Goal: Information Seeking & Learning: Learn about a topic

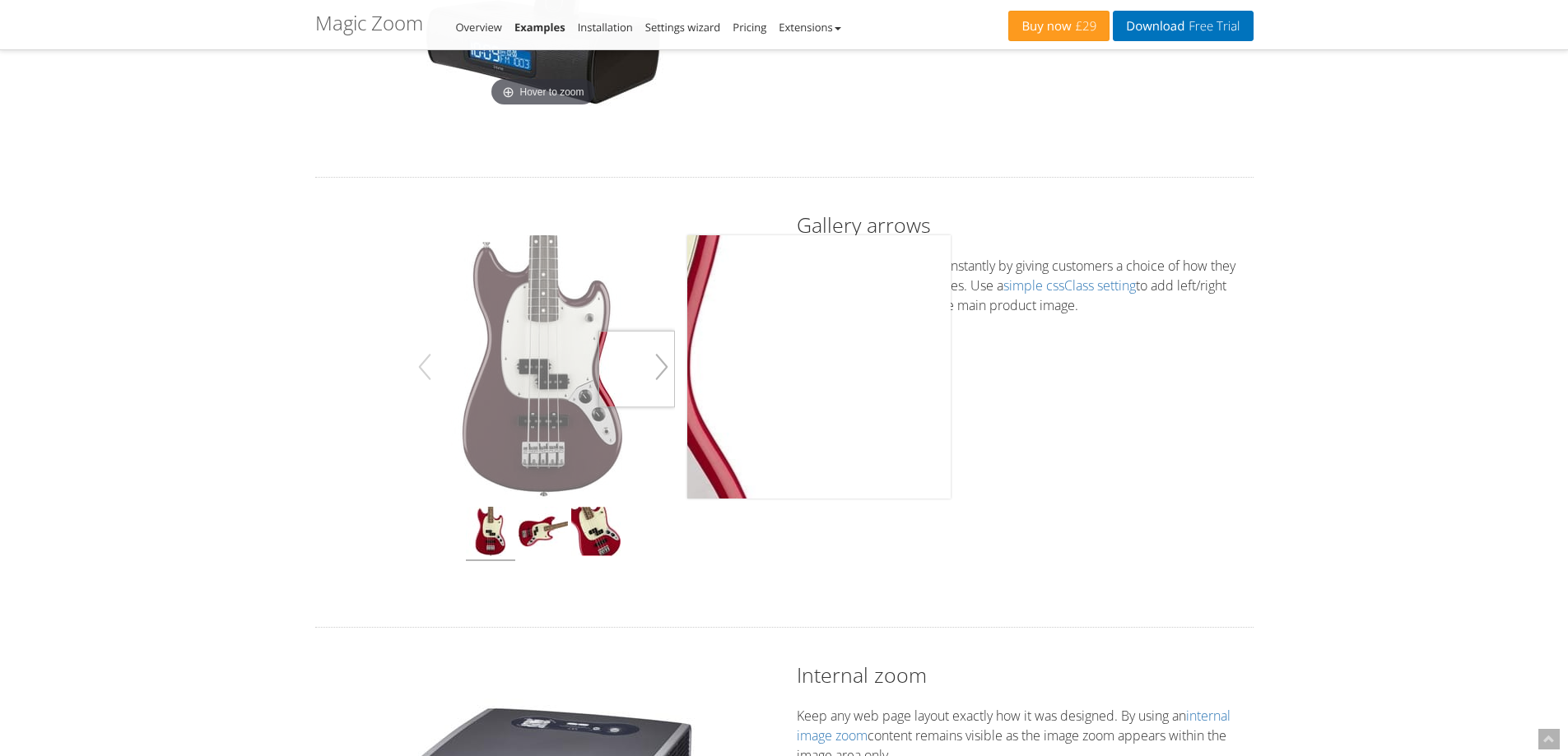
click at [662, 369] on button "button" at bounding box center [661, 367] width 26 height 46
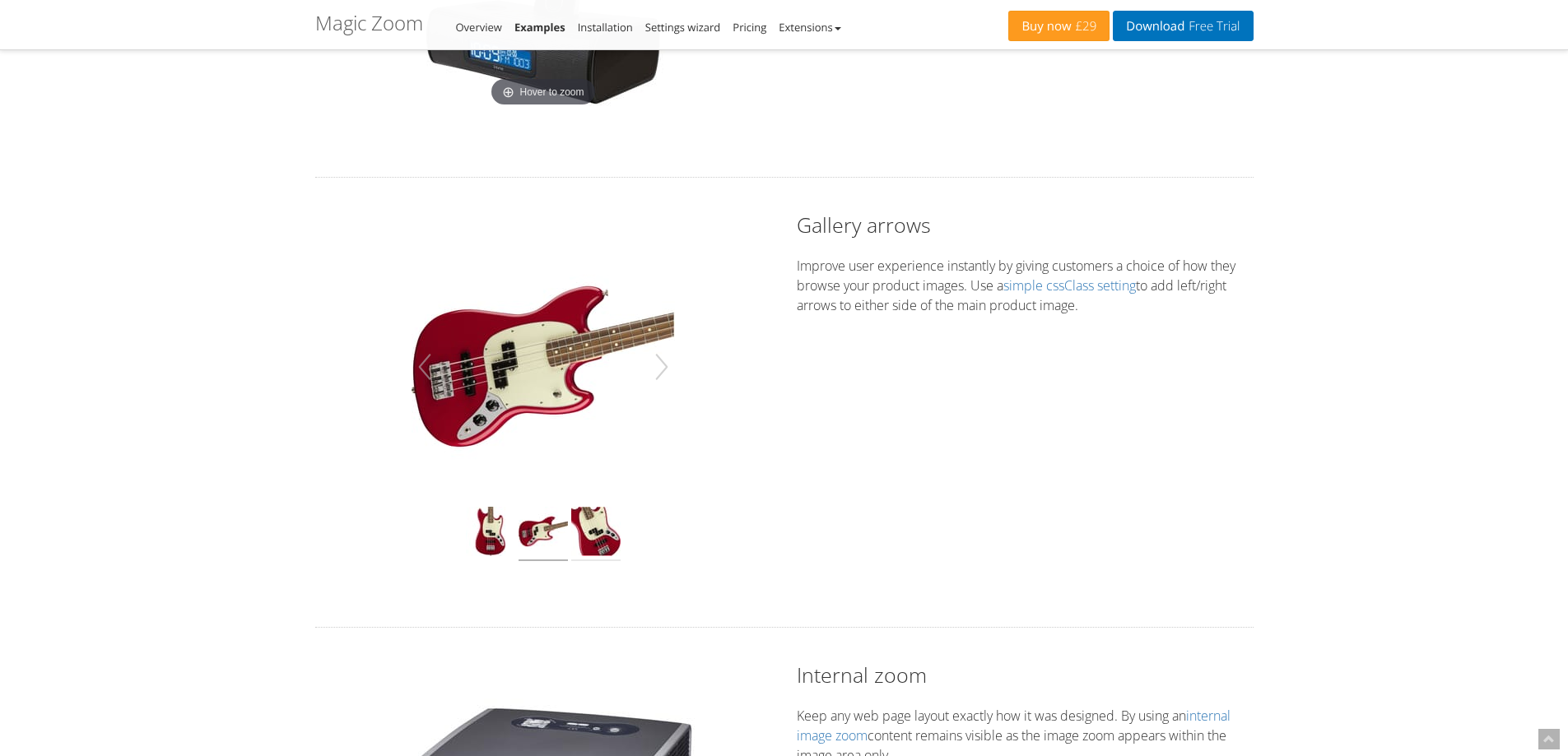
click at [607, 538] on img at bounding box center [596, 534] width 50 height 55
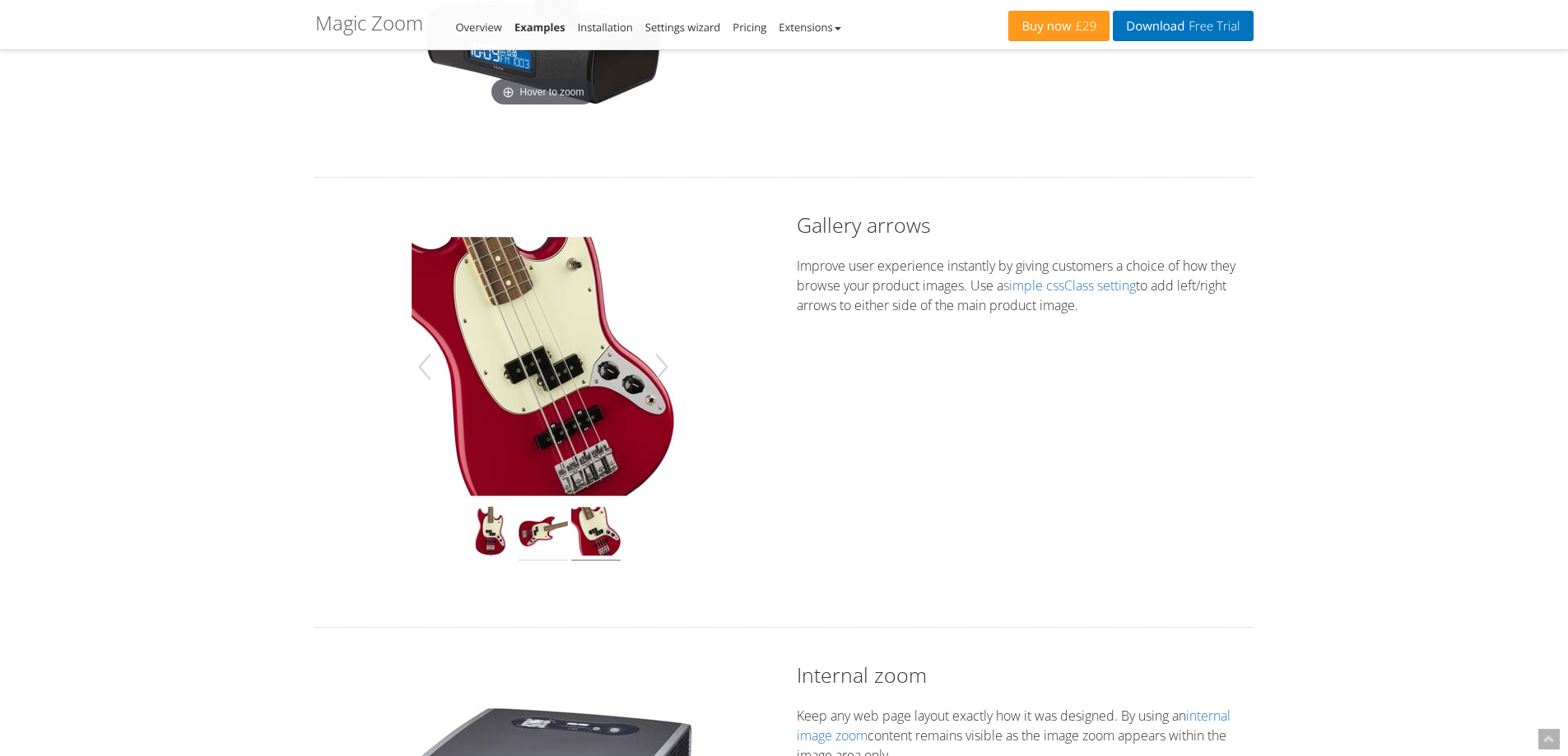
click at [540, 531] on img at bounding box center [543, 534] width 50 height 55
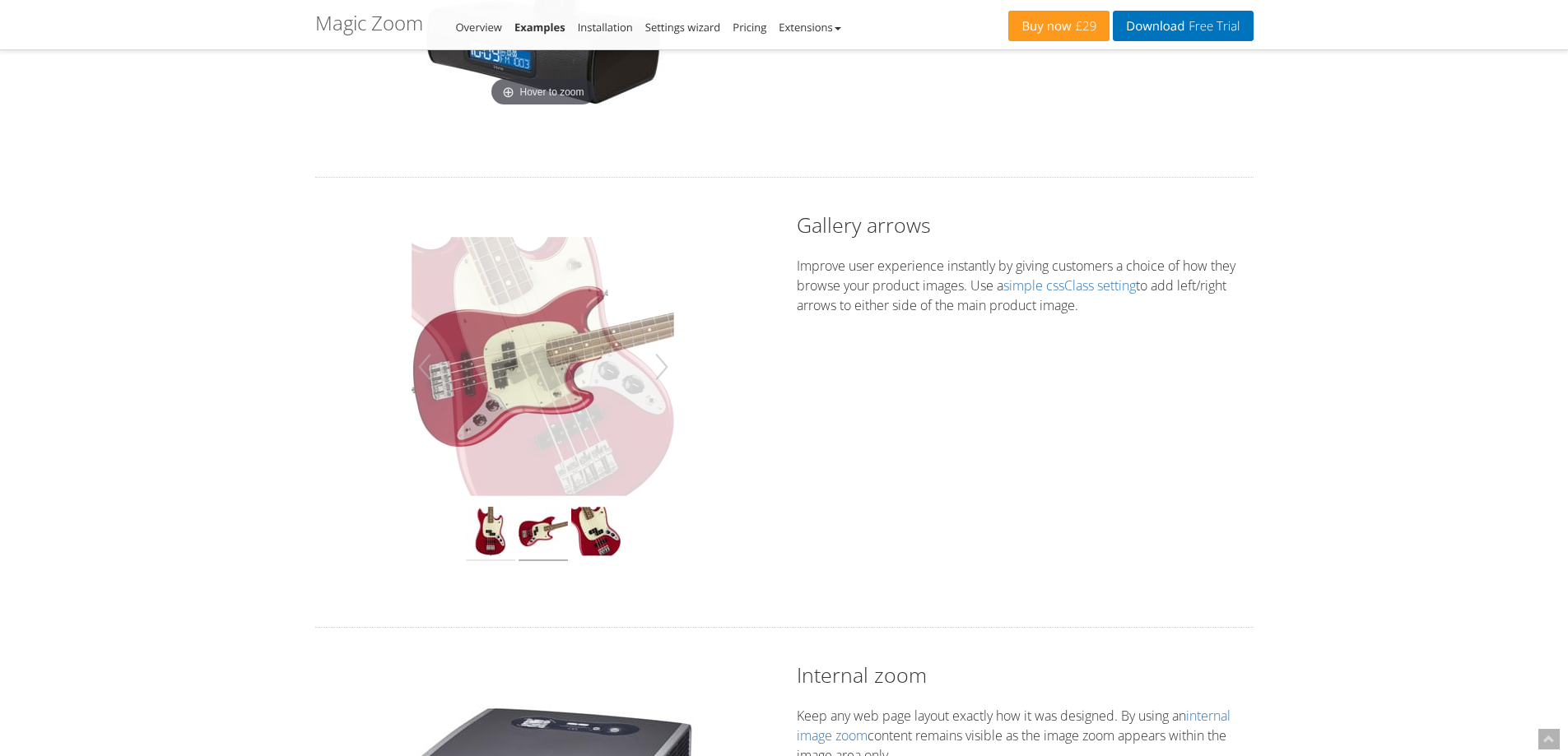
click at [490, 531] on img at bounding box center [490, 534] width 50 height 55
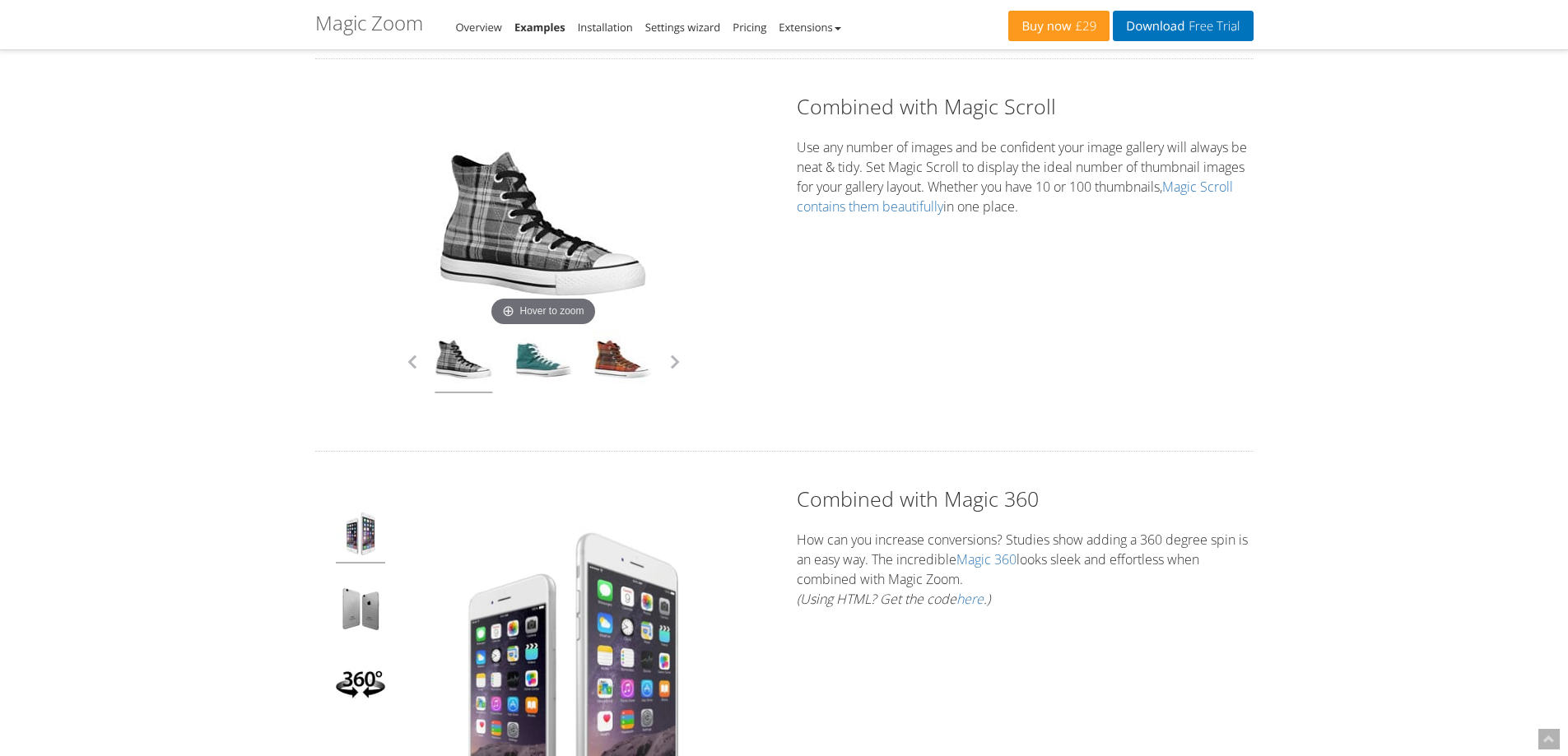
scroll to position [3291, 0]
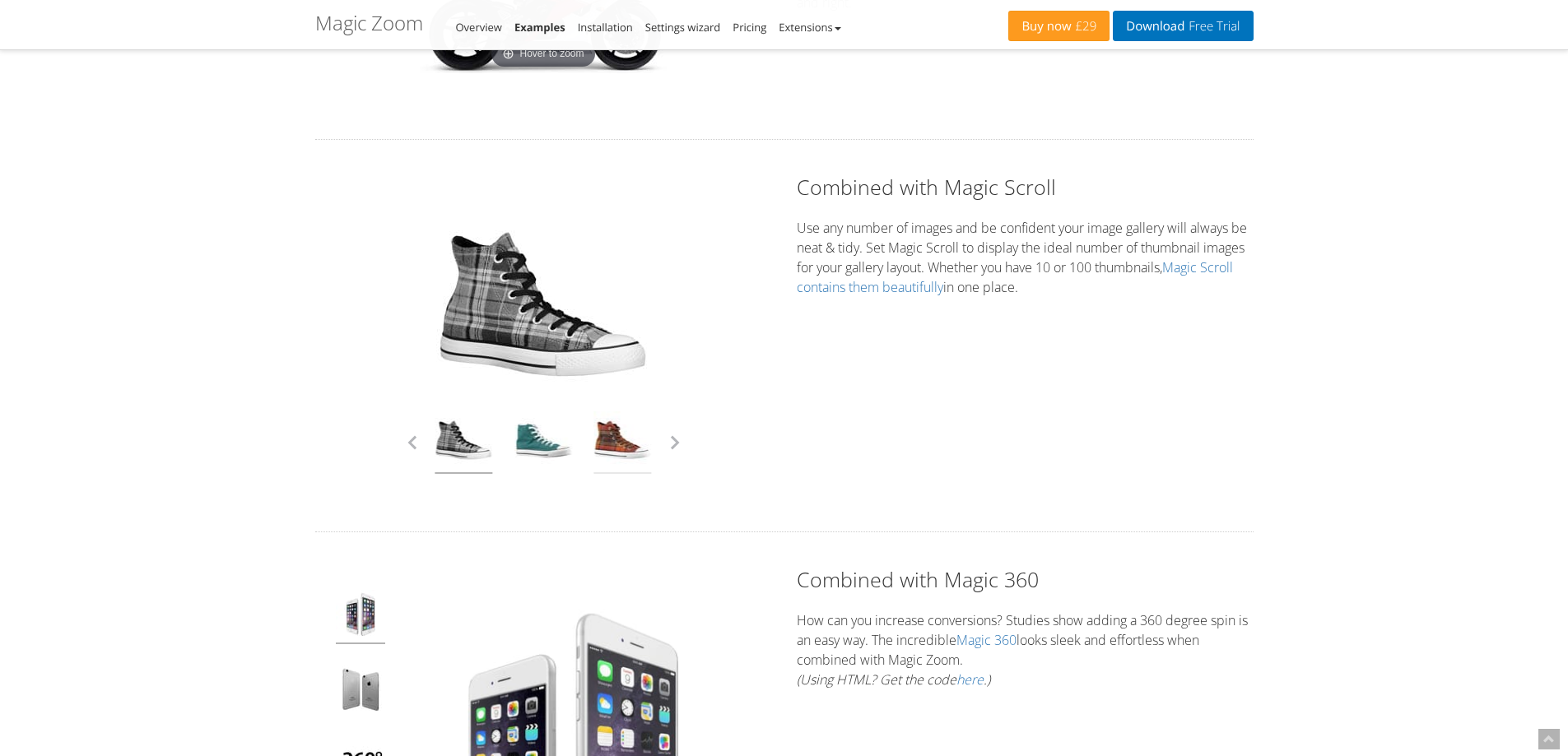
click at [621, 445] on link at bounding box center [623, 442] width 58 height 63
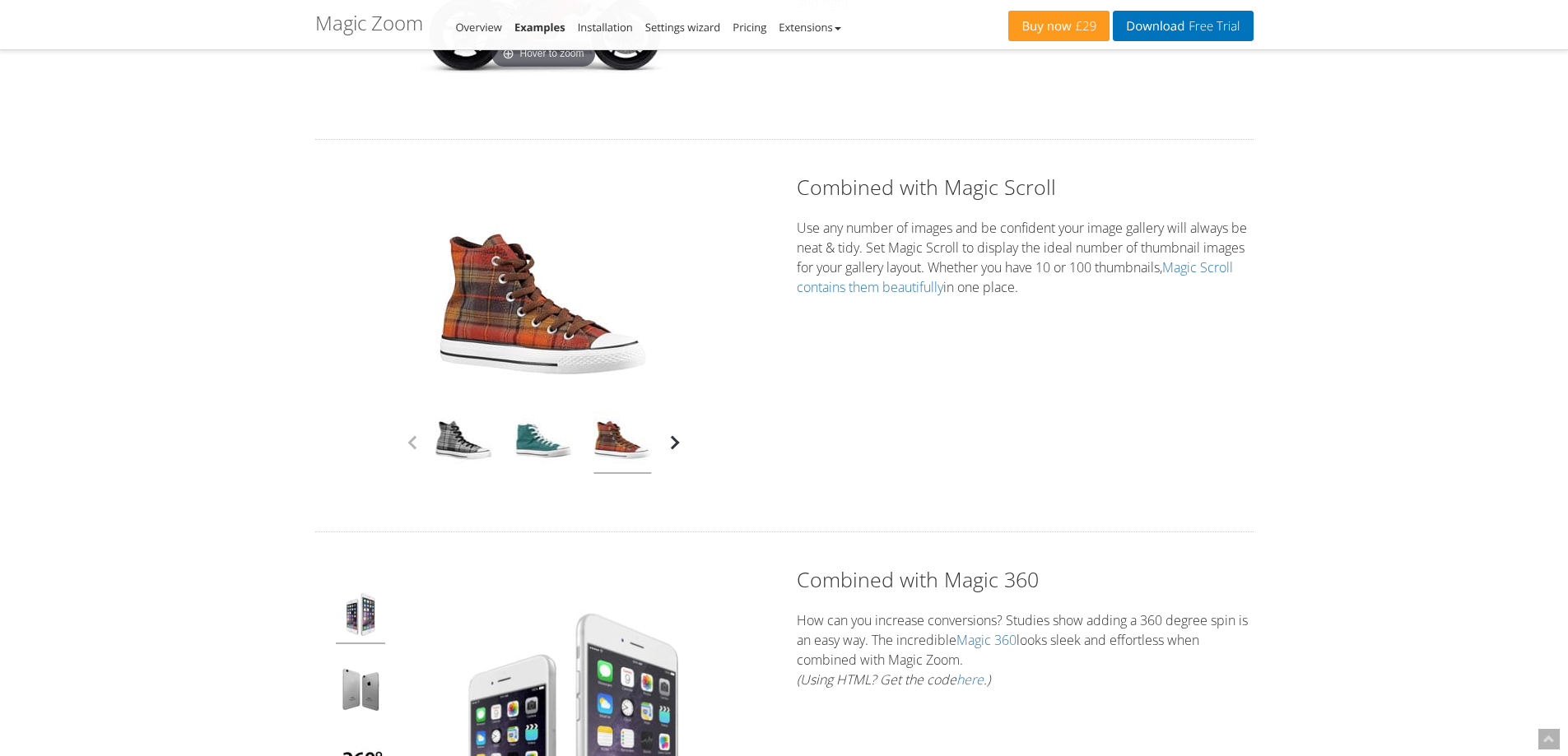
click at [674, 441] on button "button" at bounding box center [674, 442] width 24 height 24
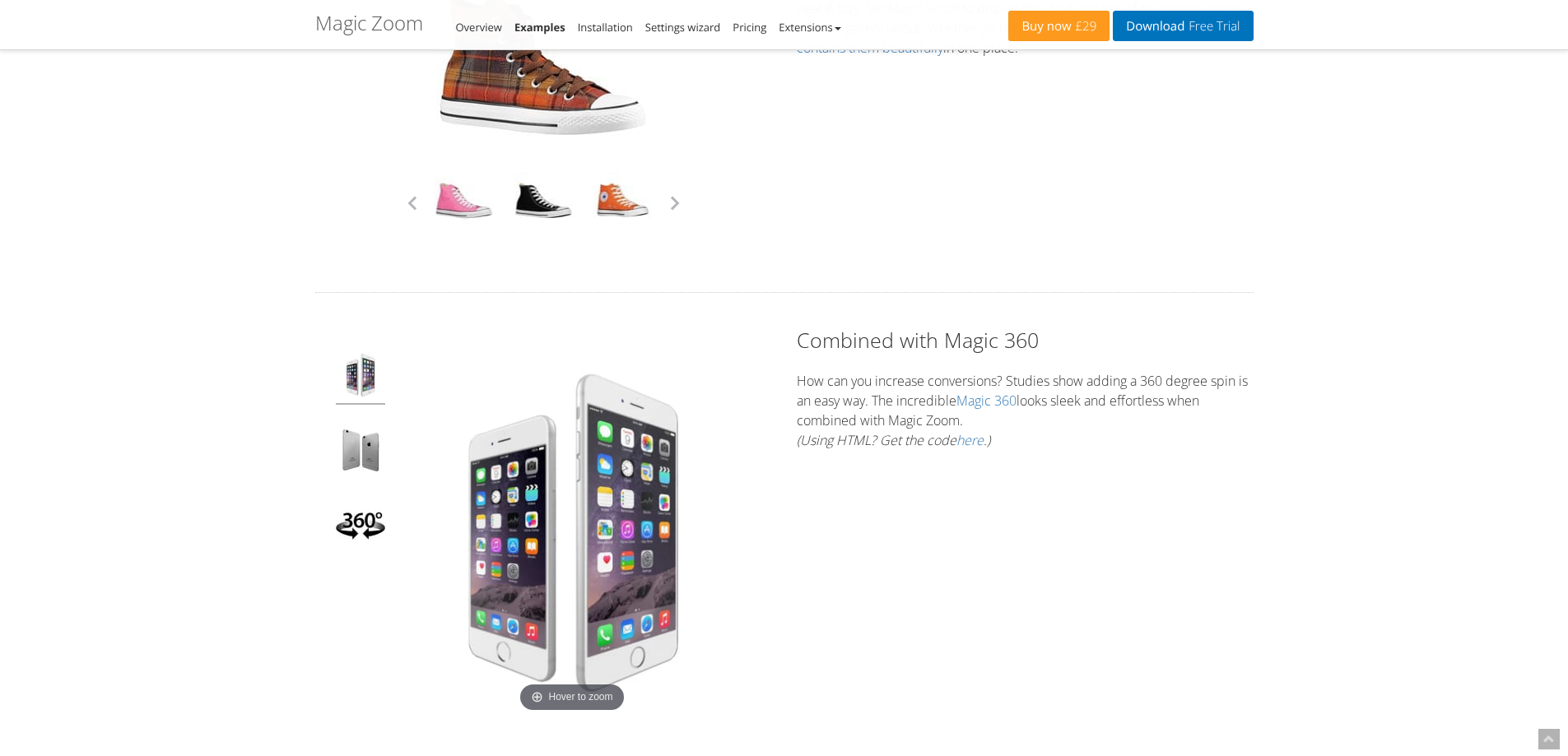
scroll to position [3703, 0]
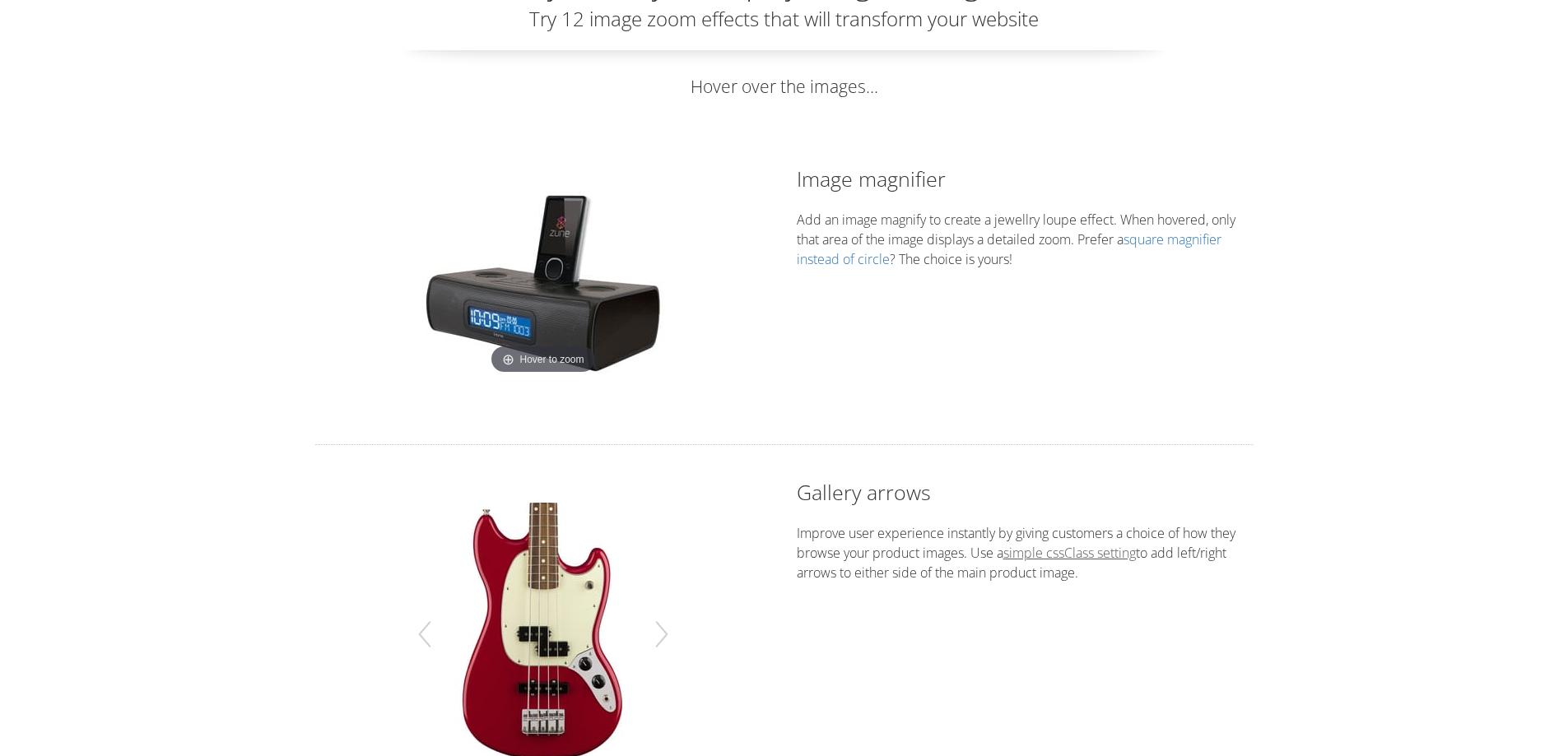
scroll to position [247, 0]
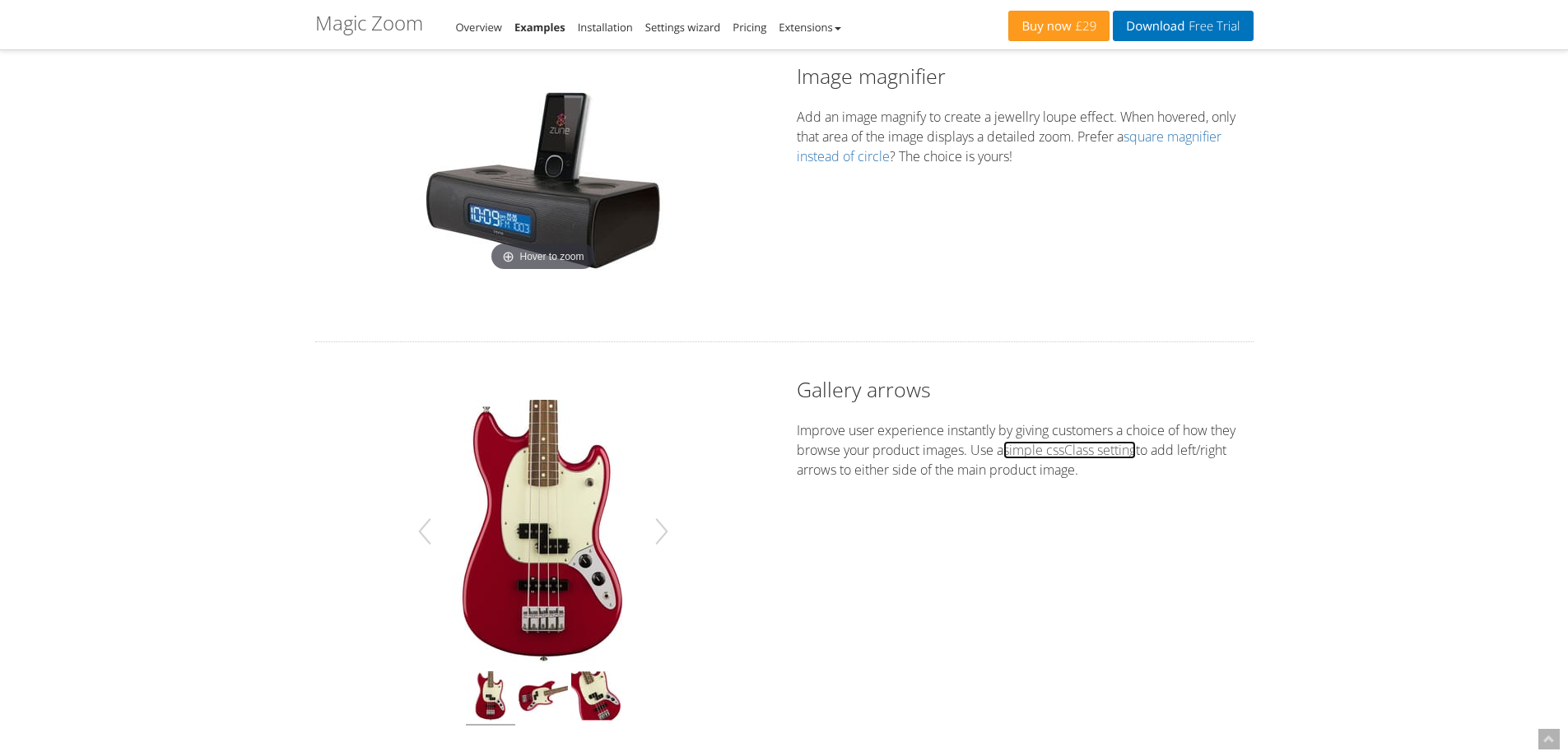
click at [1064, 456] on link "simple cssClass setting" at bounding box center [1069, 451] width 133 height 18
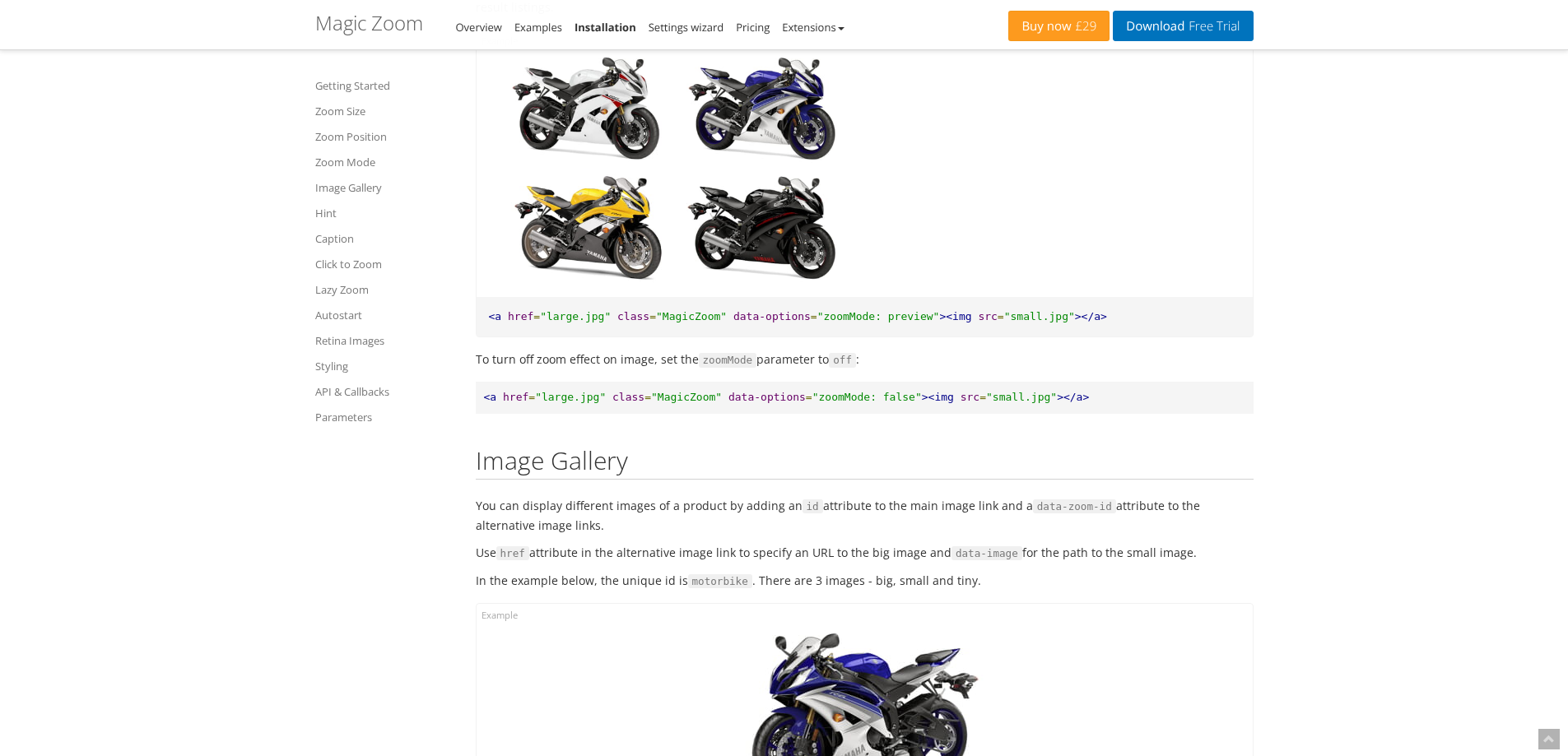
scroll to position [4978, 0]
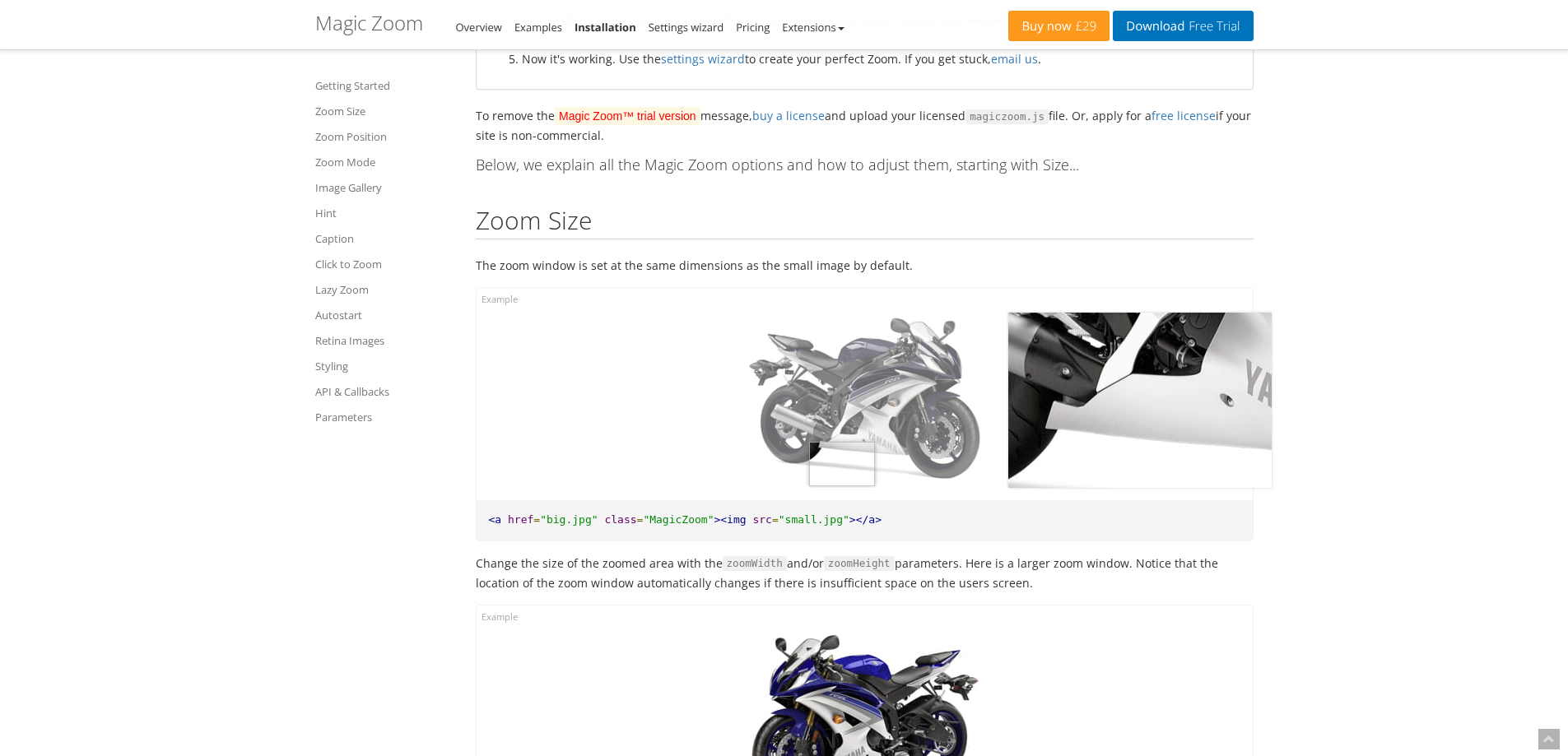
scroll to position [886, 0]
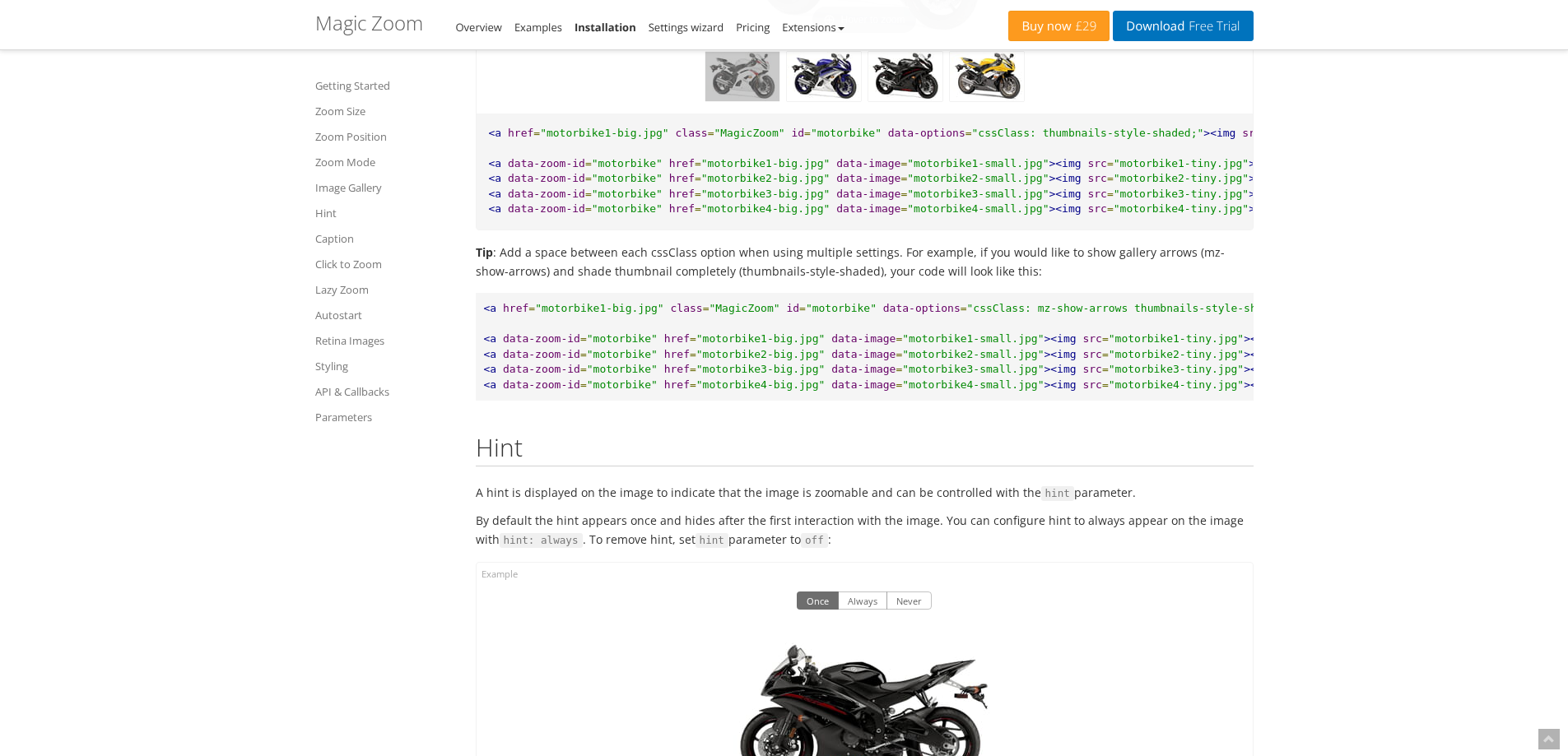
scroll to position [0, 0]
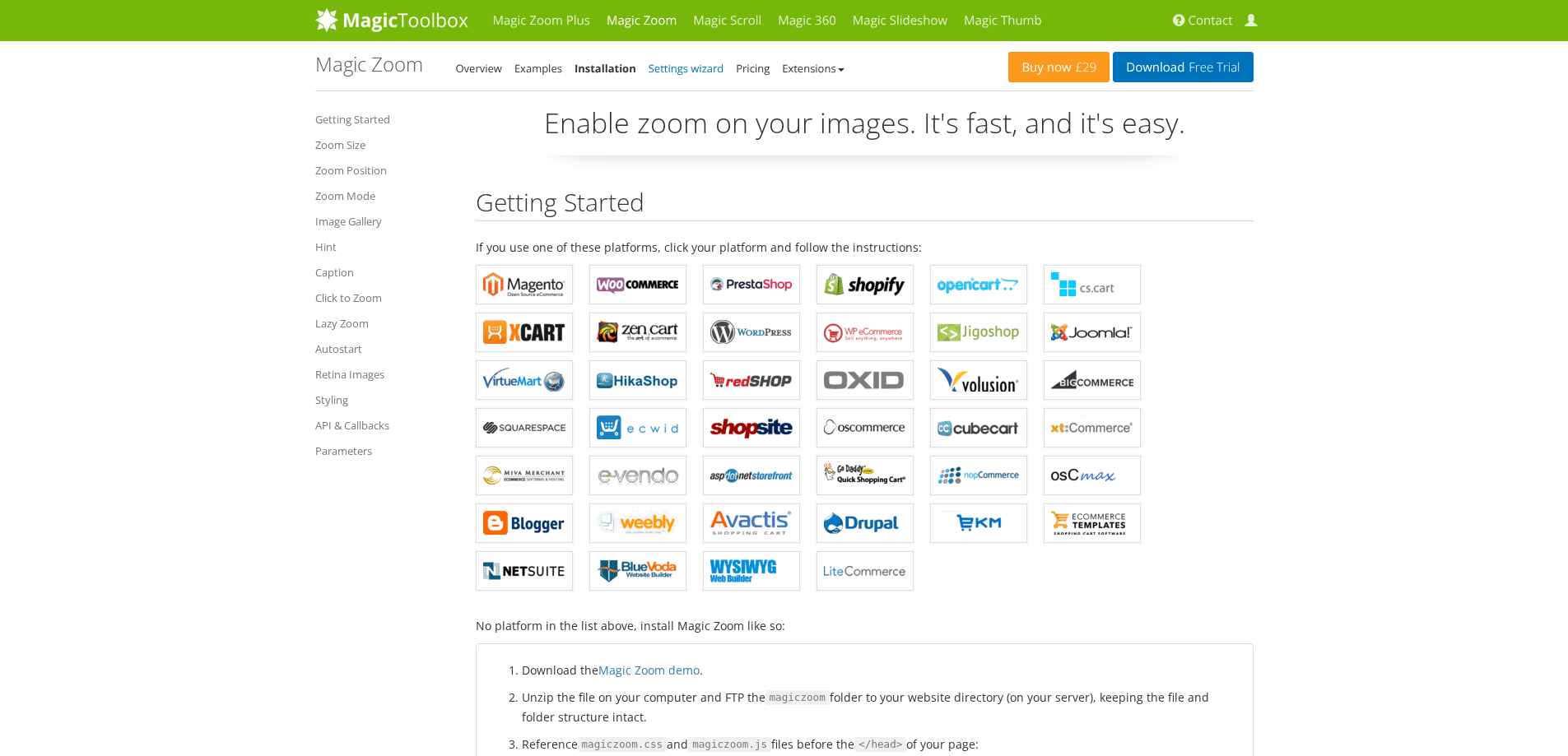
click at [677, 70] on link "Settings wizard" at bounding box center [687, 69] width 76 height 15
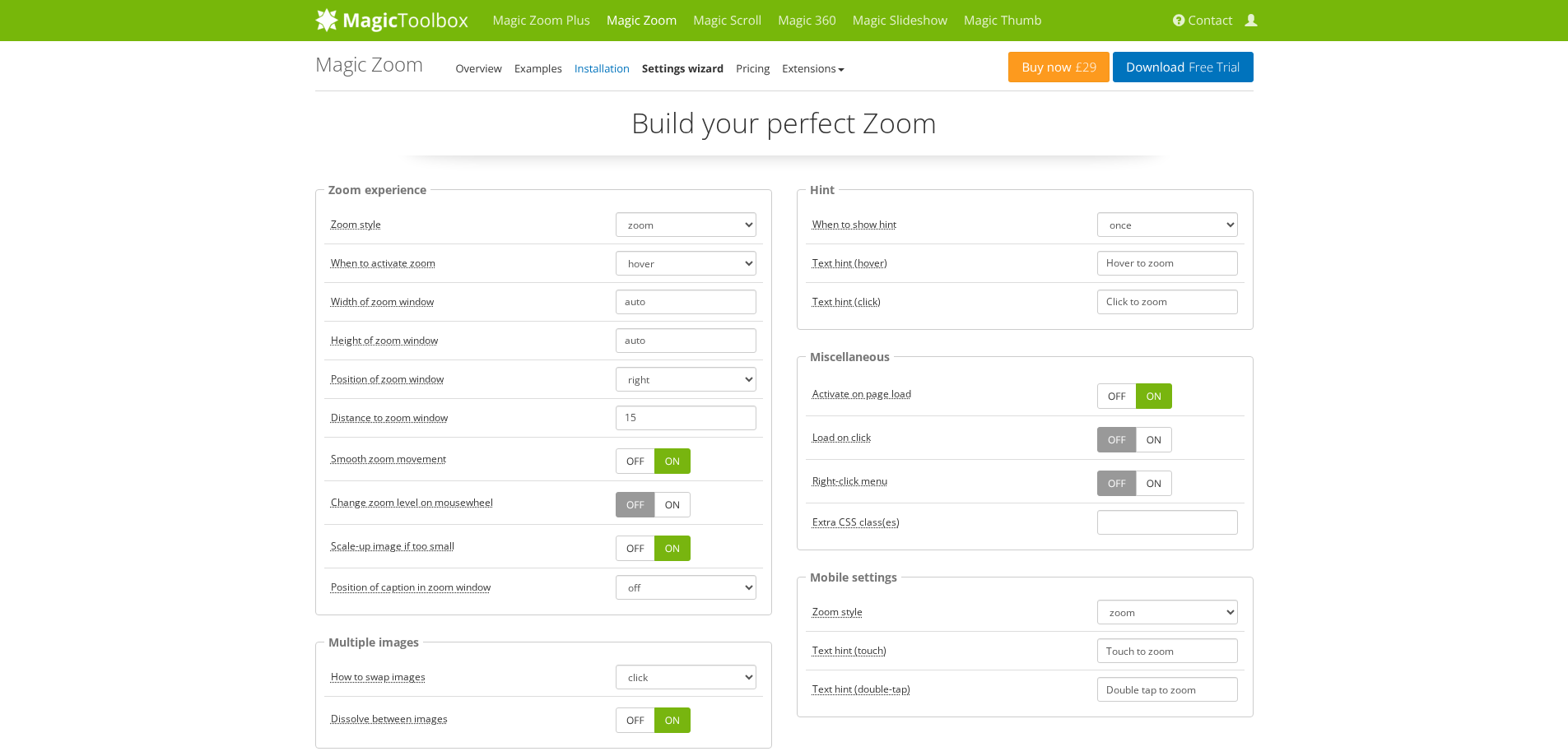
click at [606, 70] on link "Installation" at bounding box center [602, 69] width 55 height 15
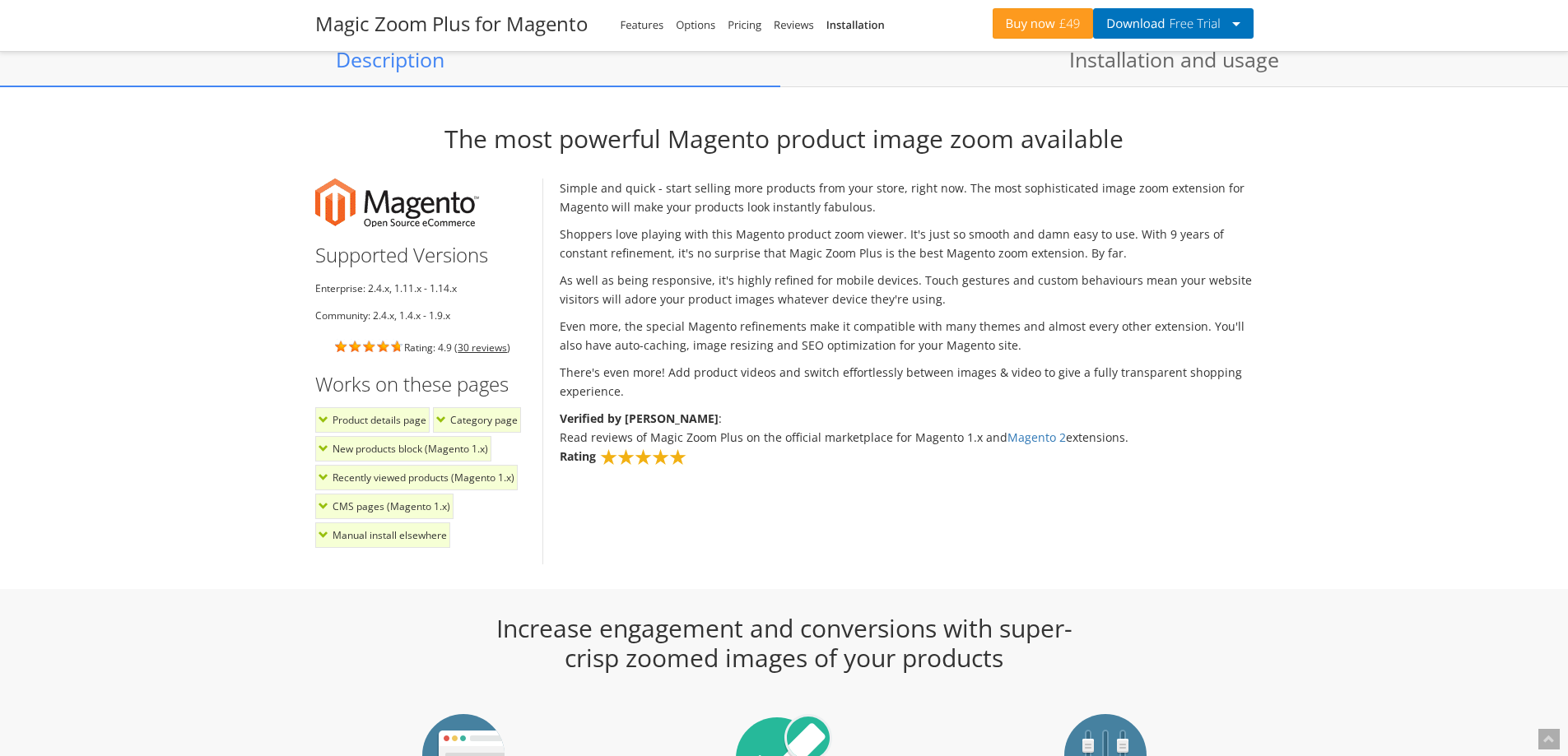
scroll to position [1481, 0]
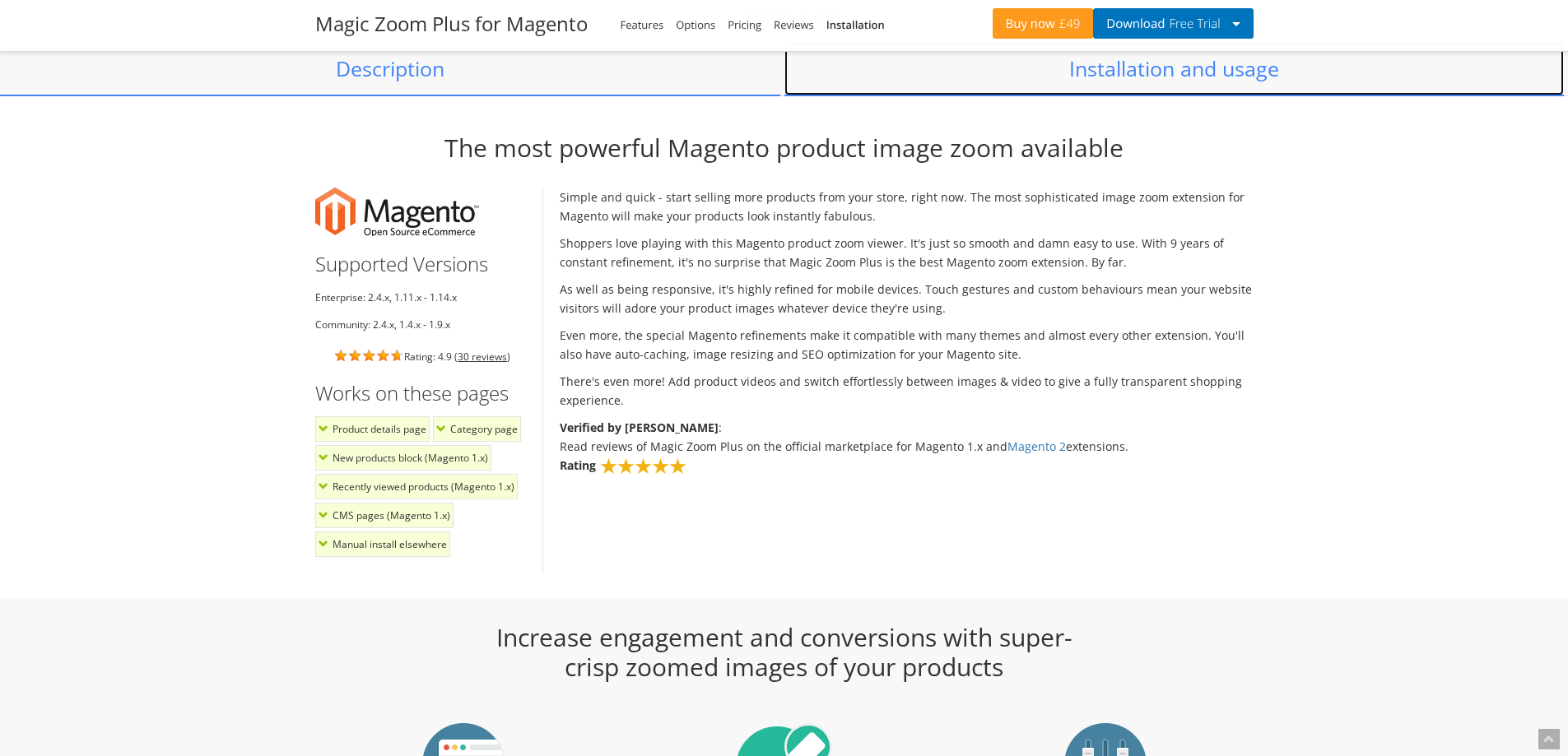
click at [1132, 74] on link "Installation and usage" at bounding box center [1174, 69] width 781 height 55
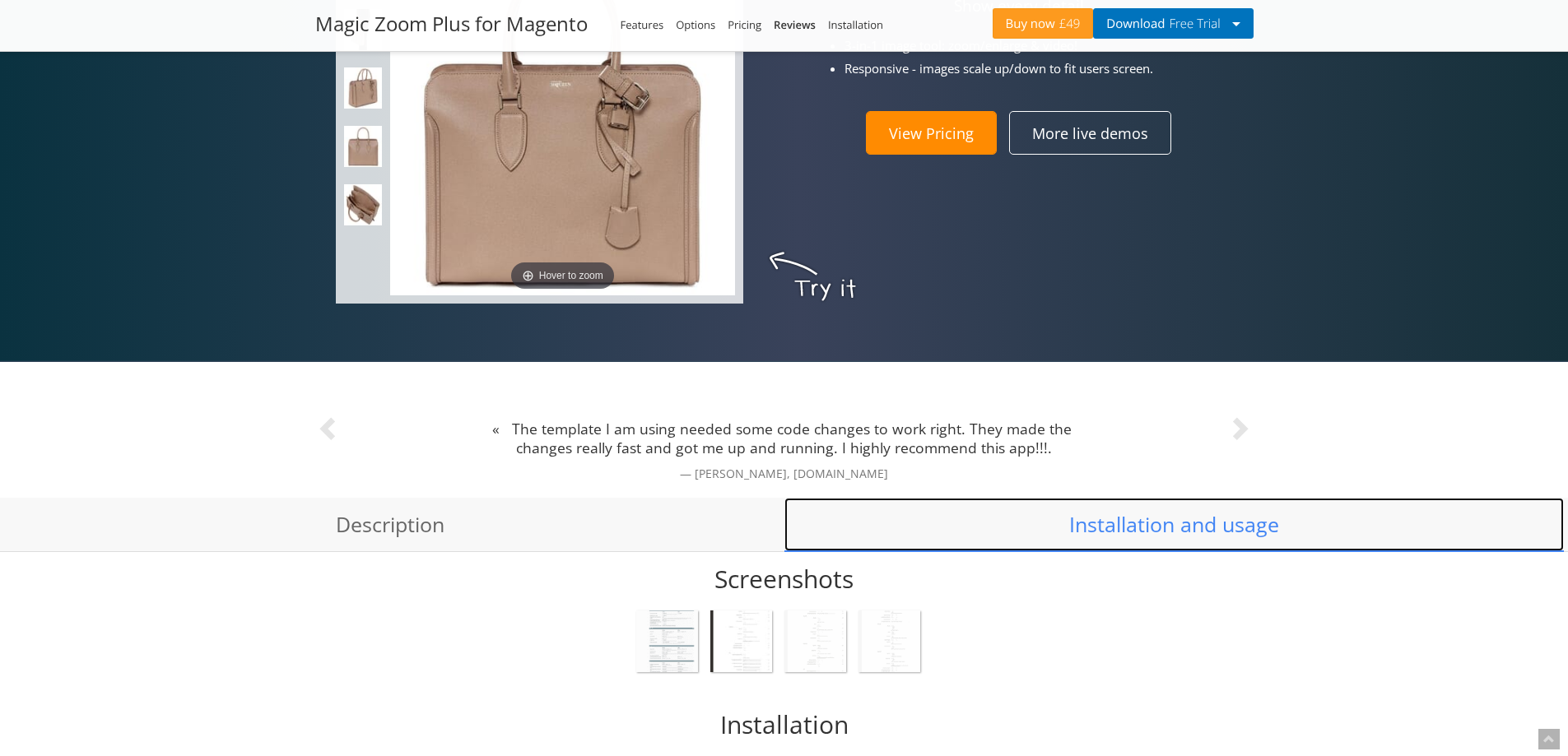
scroll to position [696, 0]
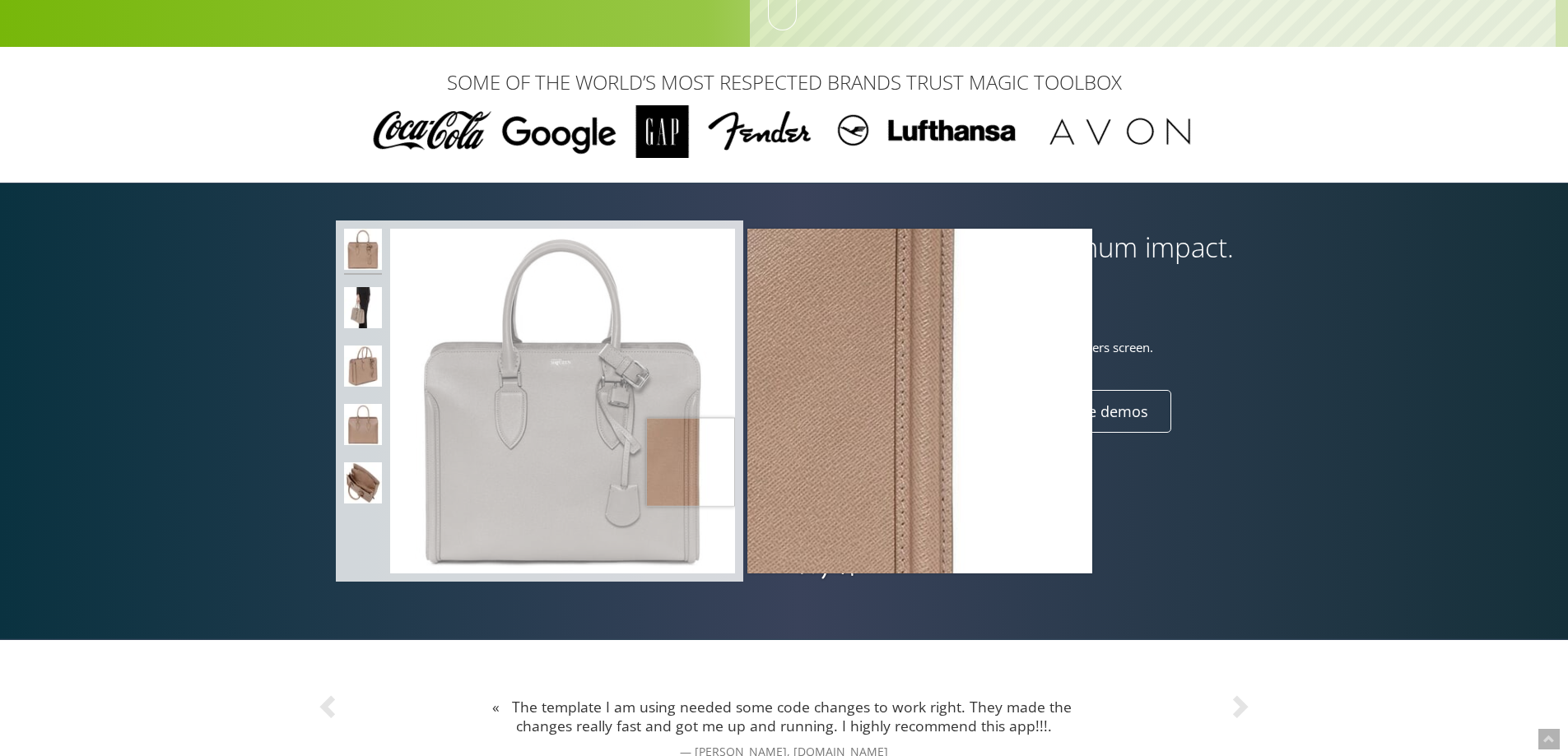
click at [691, 462] on img at bounding box center [562, 401] width 345 height 345
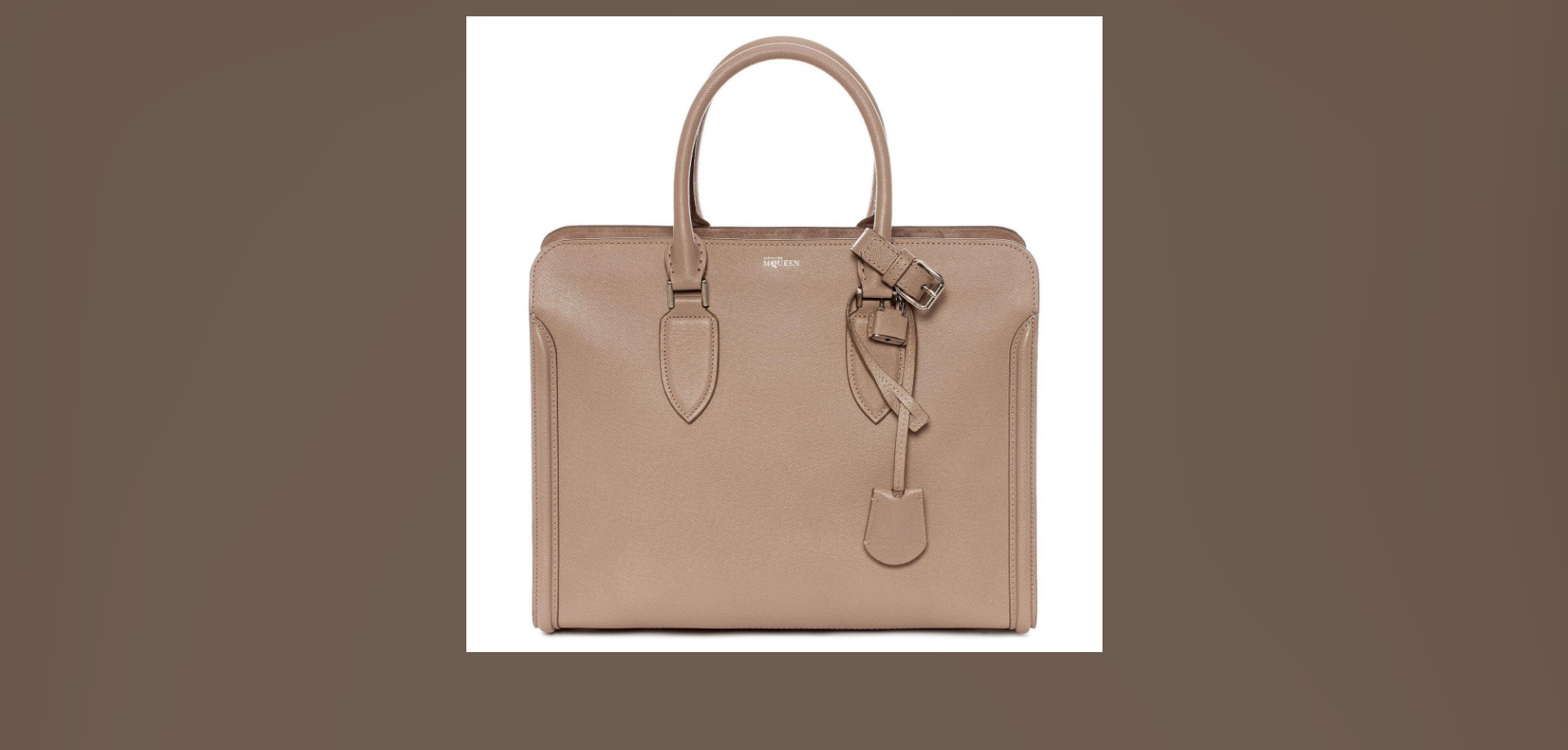
click at [569, 459] on figure "Click to expand" at bounding box center [784, 335] width 1568 height 636
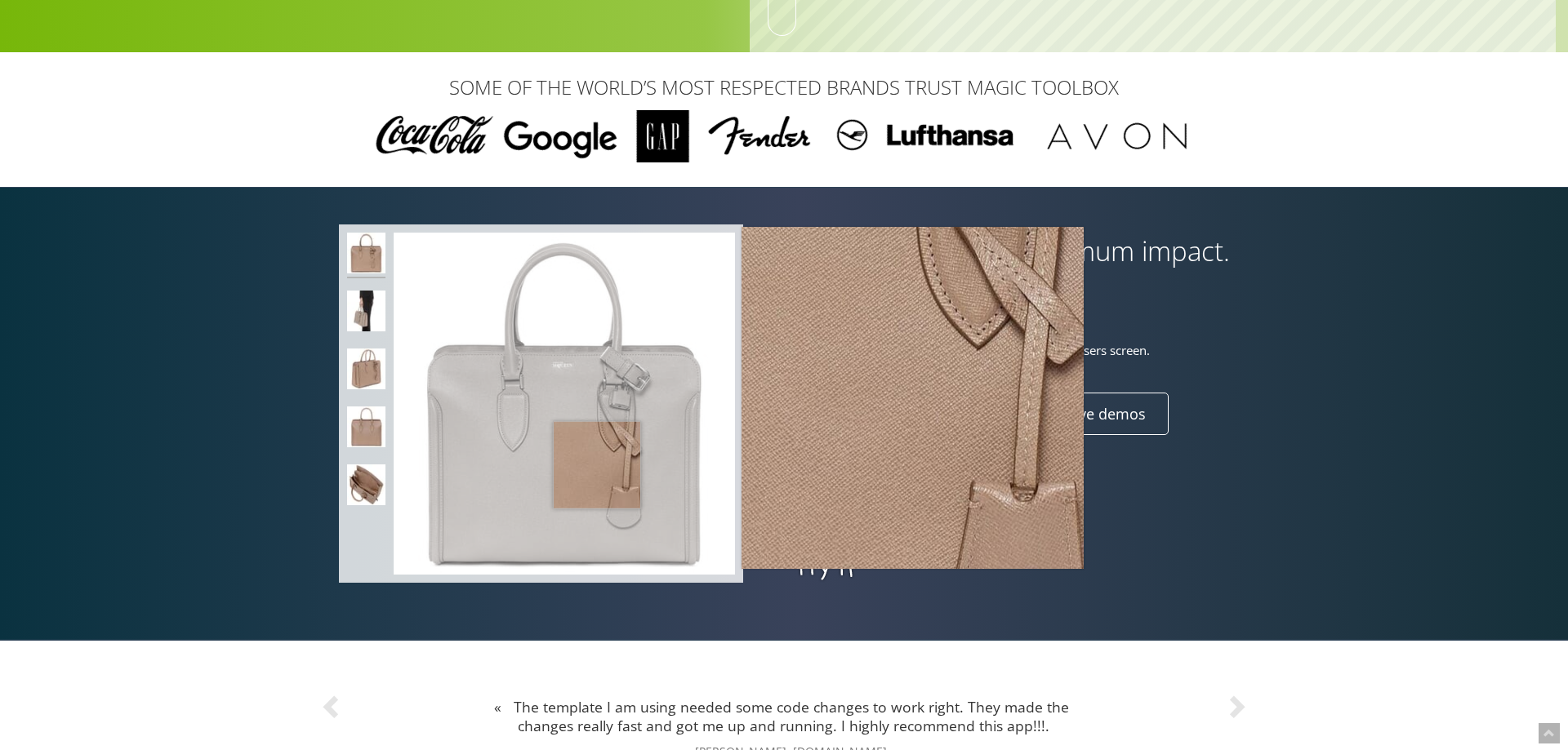
click at [987, 393] on link "View Pricing" at bounding box center [930, 414] width 130 height 42
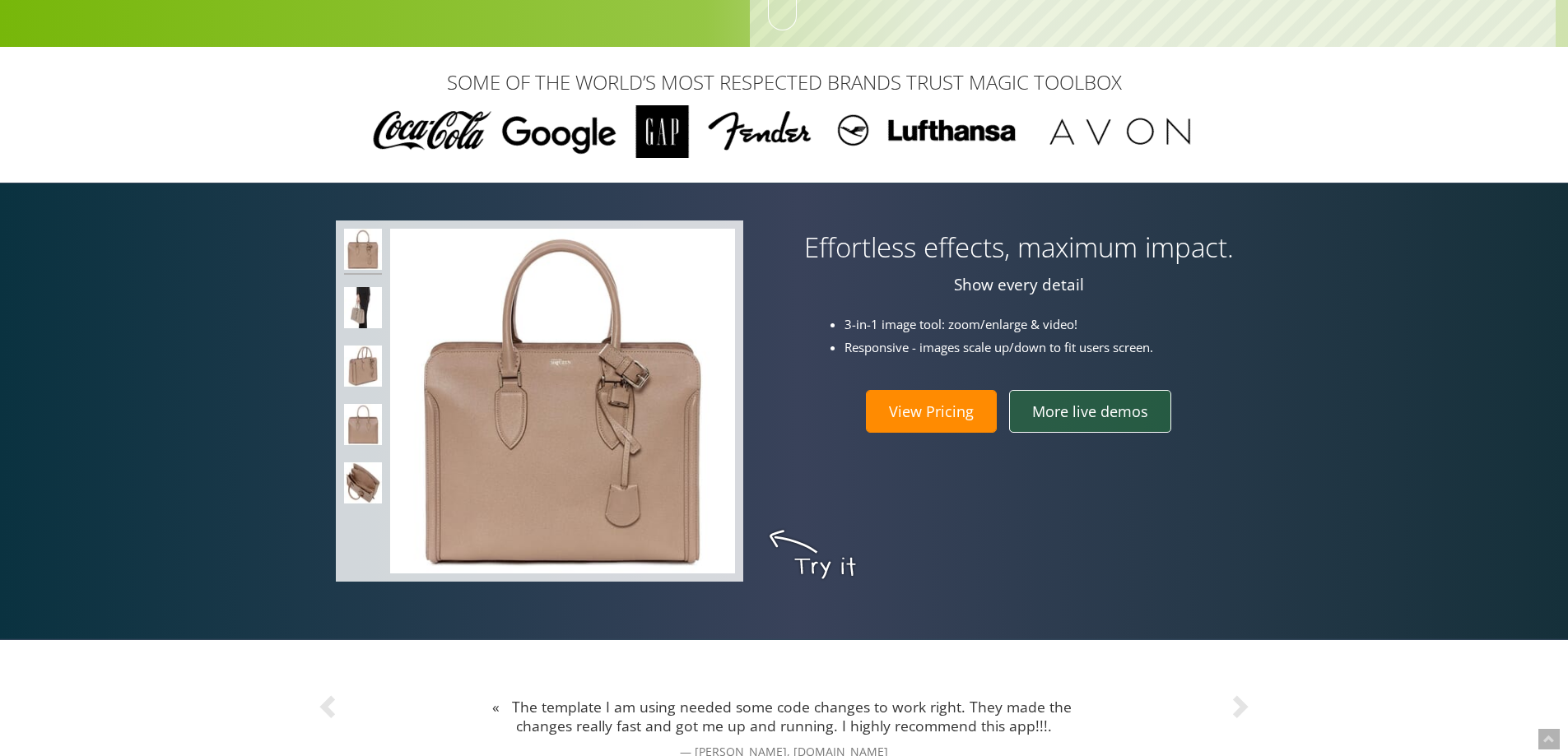
click at [1105, 416] on link "More live demos" at bounding box center [1090, 411] width 162 height 43
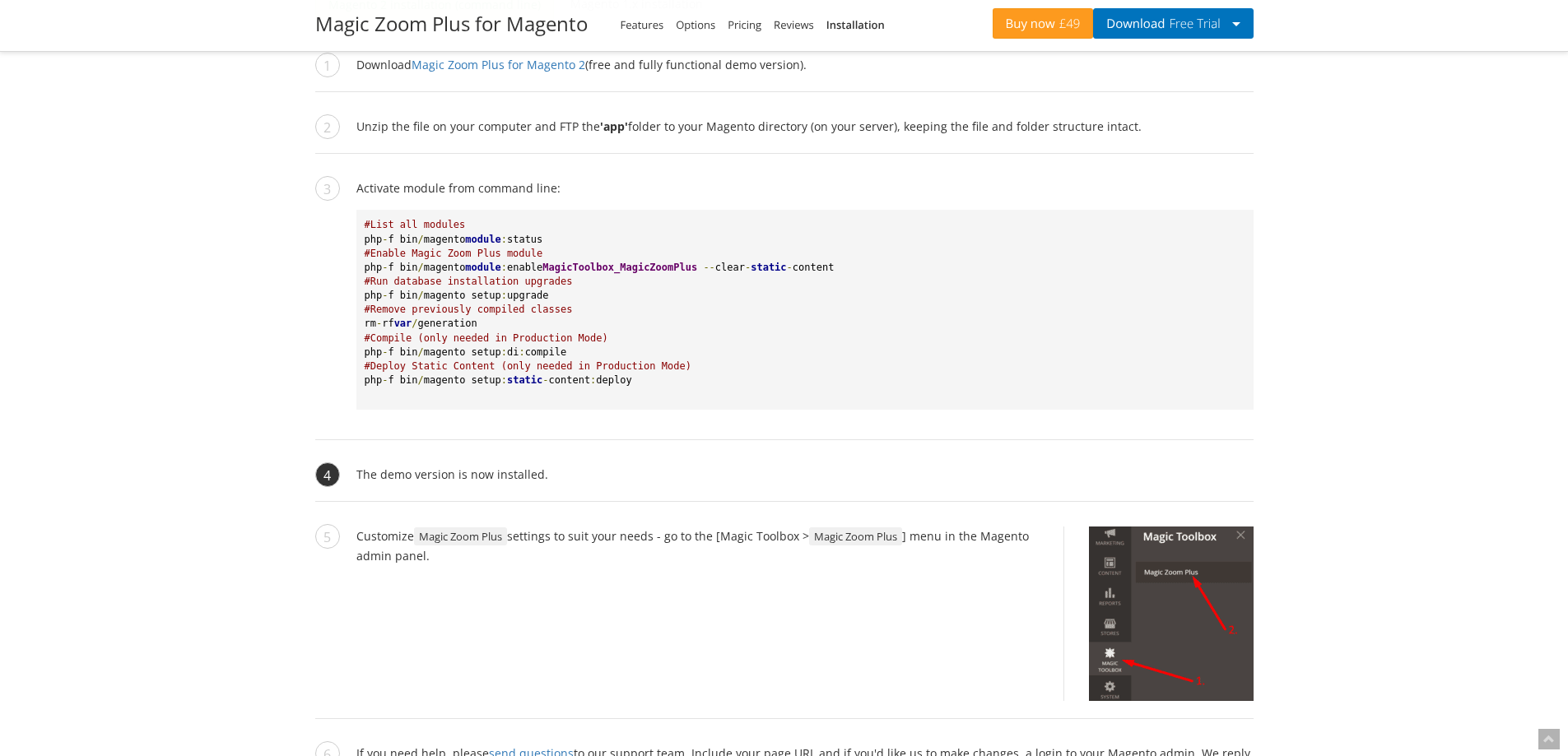
scroll to position [1682, 0]
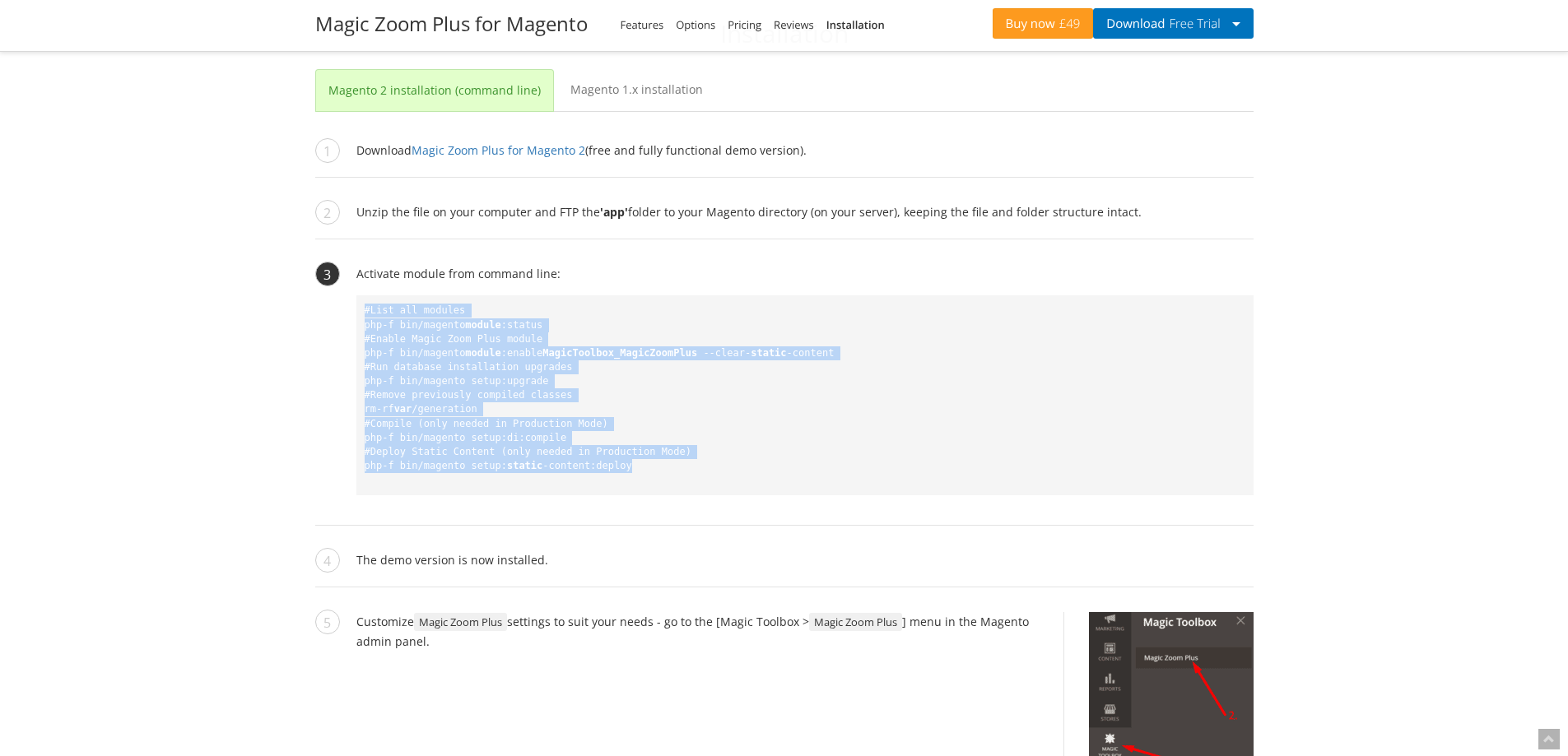
drag, startPoint x: 630, startPoint y: 468, endPoint x: 363, endPoint y: 312, distance: 309.2
click at [363, 312] on pre "#List all modules php - f bin / magento module : status #Enable Magic Zoom Plus…" at bounding box center [805, 395] width 897 height 200
copy pre "#List all modules php - f bin / magento module : status #Enable Magic Zoom Plus…"
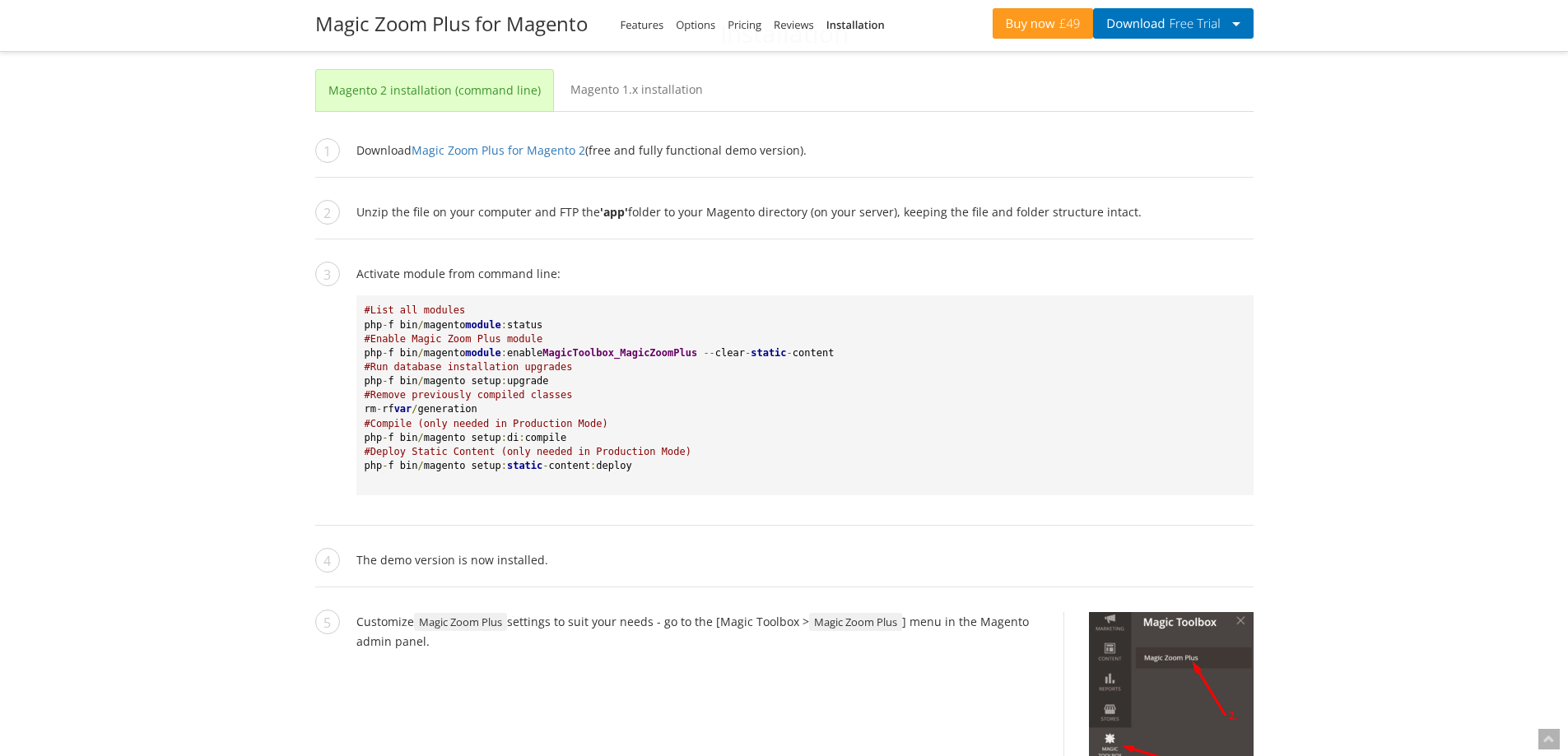
drag, startPoint x: 228, startPoint y: 541, endPoint x: 243, endPoint y: 550, distance: 17.5
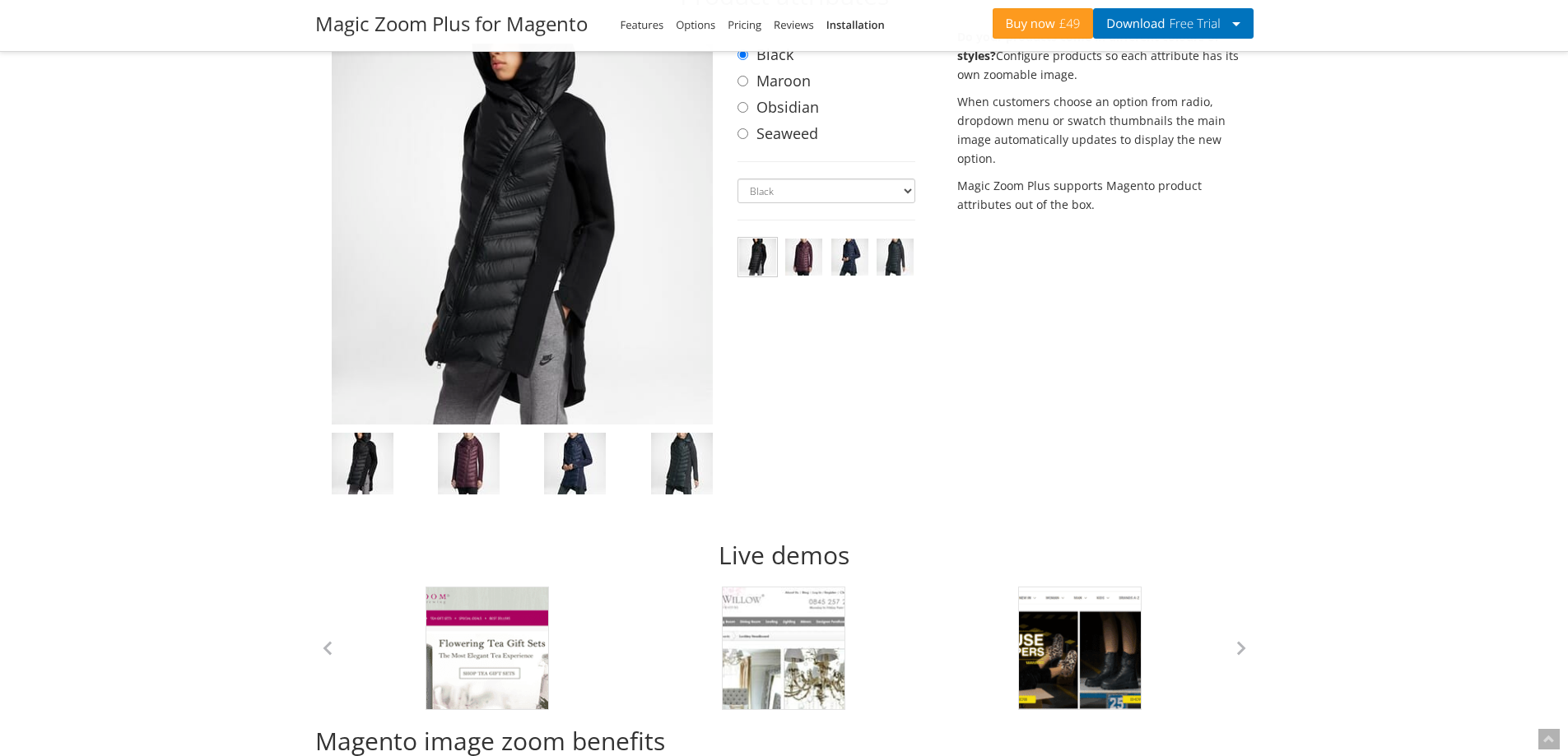
scroll to position [5550, 0]
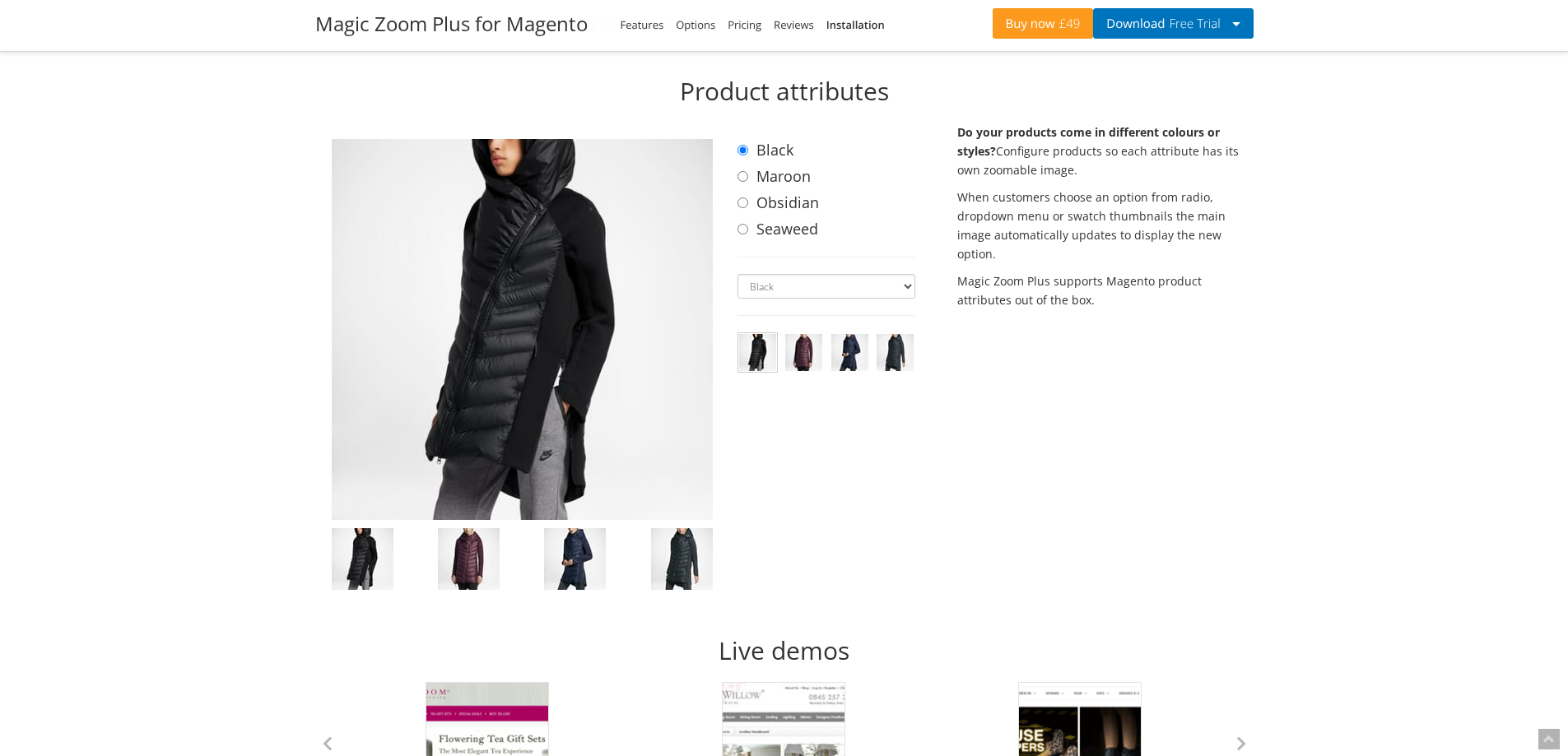
click at [389, 539] on img at bounding box center [363, 561] width 62 height 66
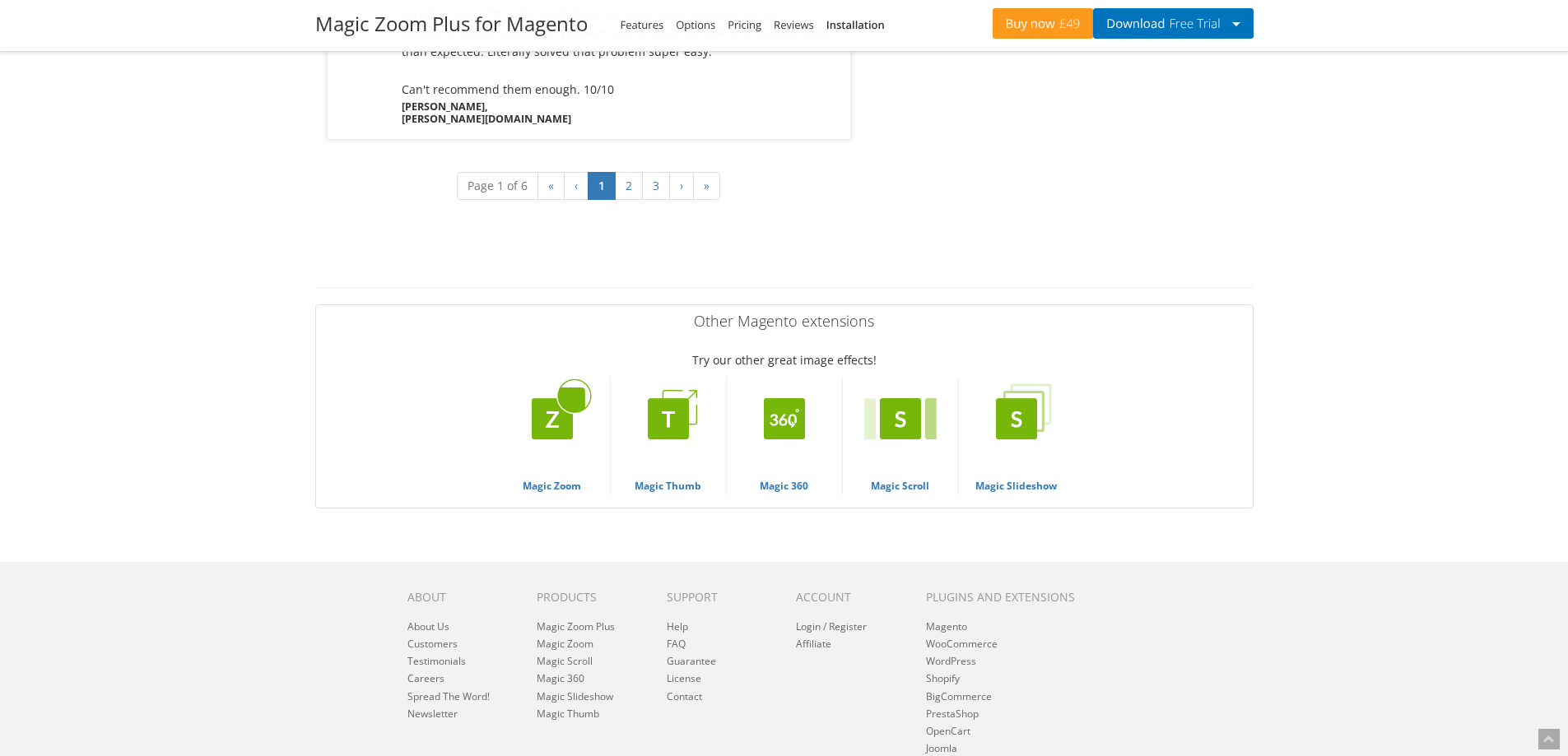
scroll to position [5991, 0]
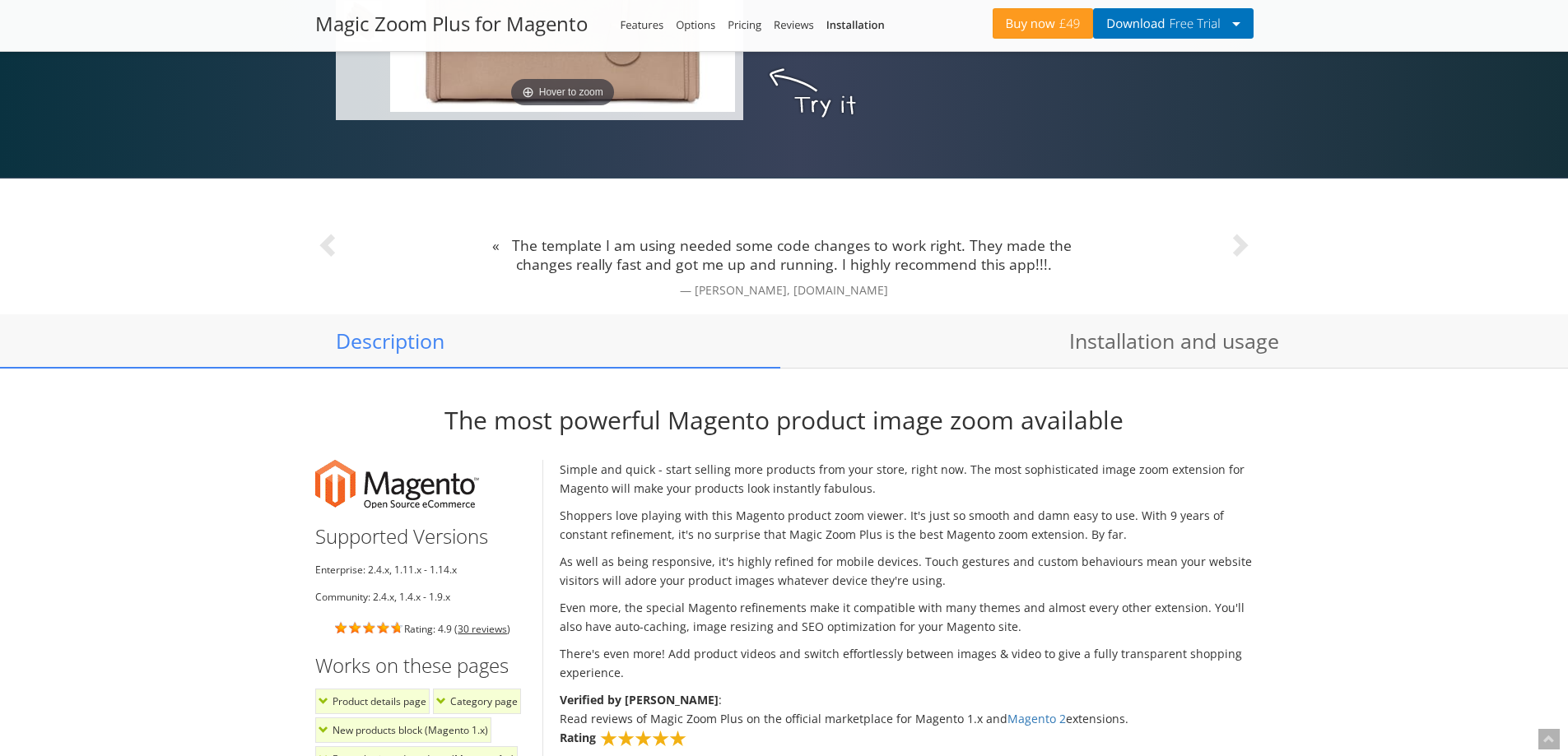
scroll to position [1190, 0]
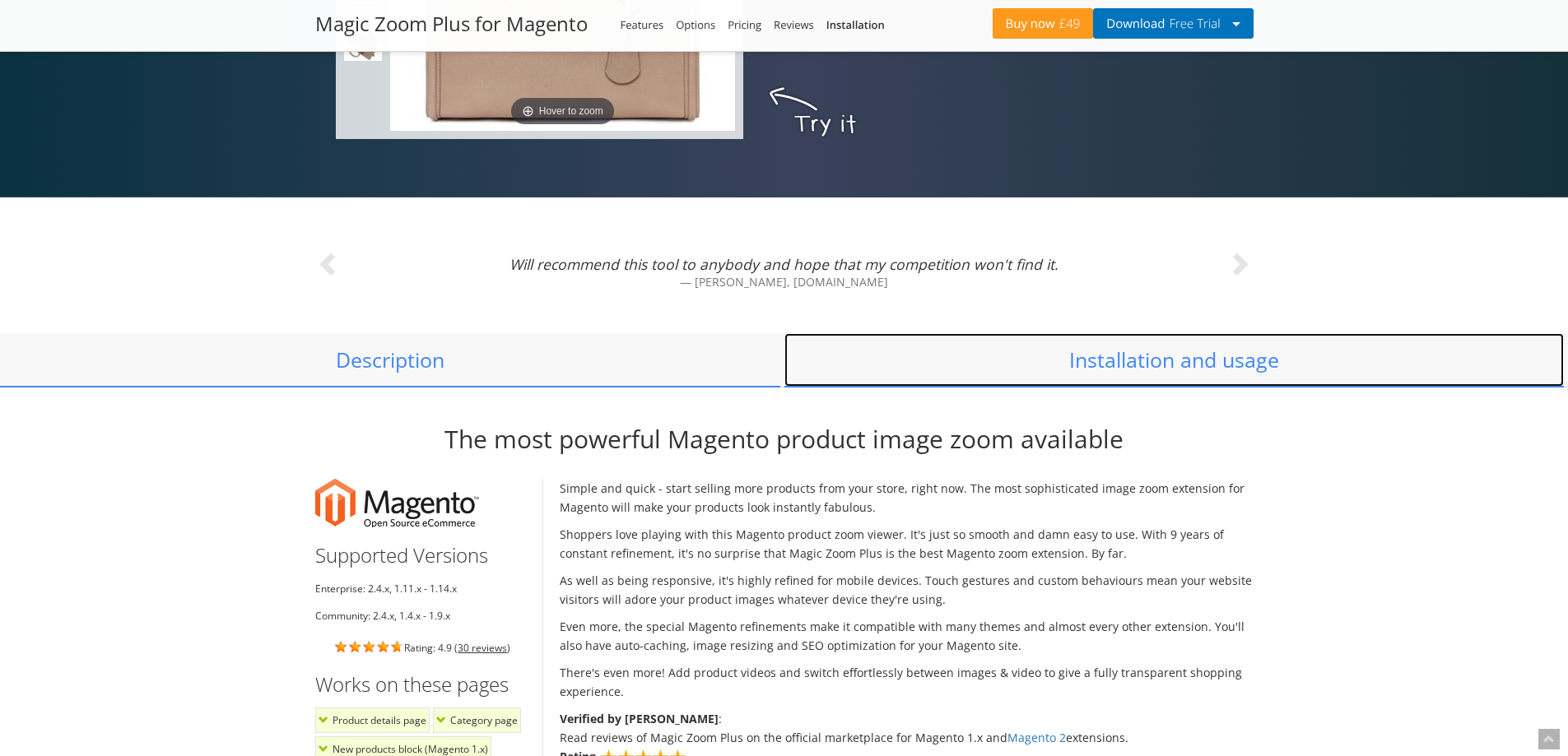
click at [1179, 367] on link "Installation and usage" at bounding box center [1174, 360] width 781 height 55
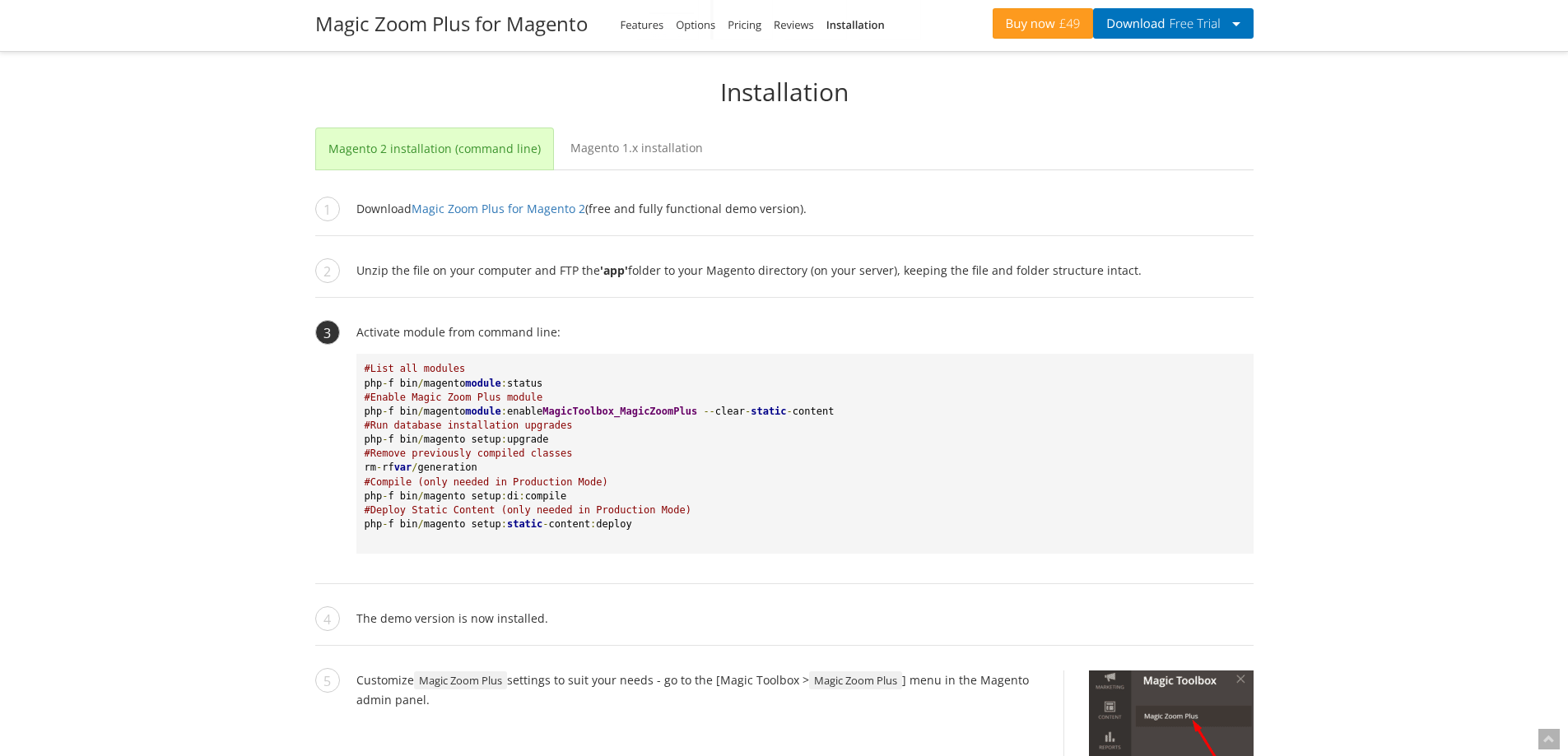
scroll to position [1765, 0]
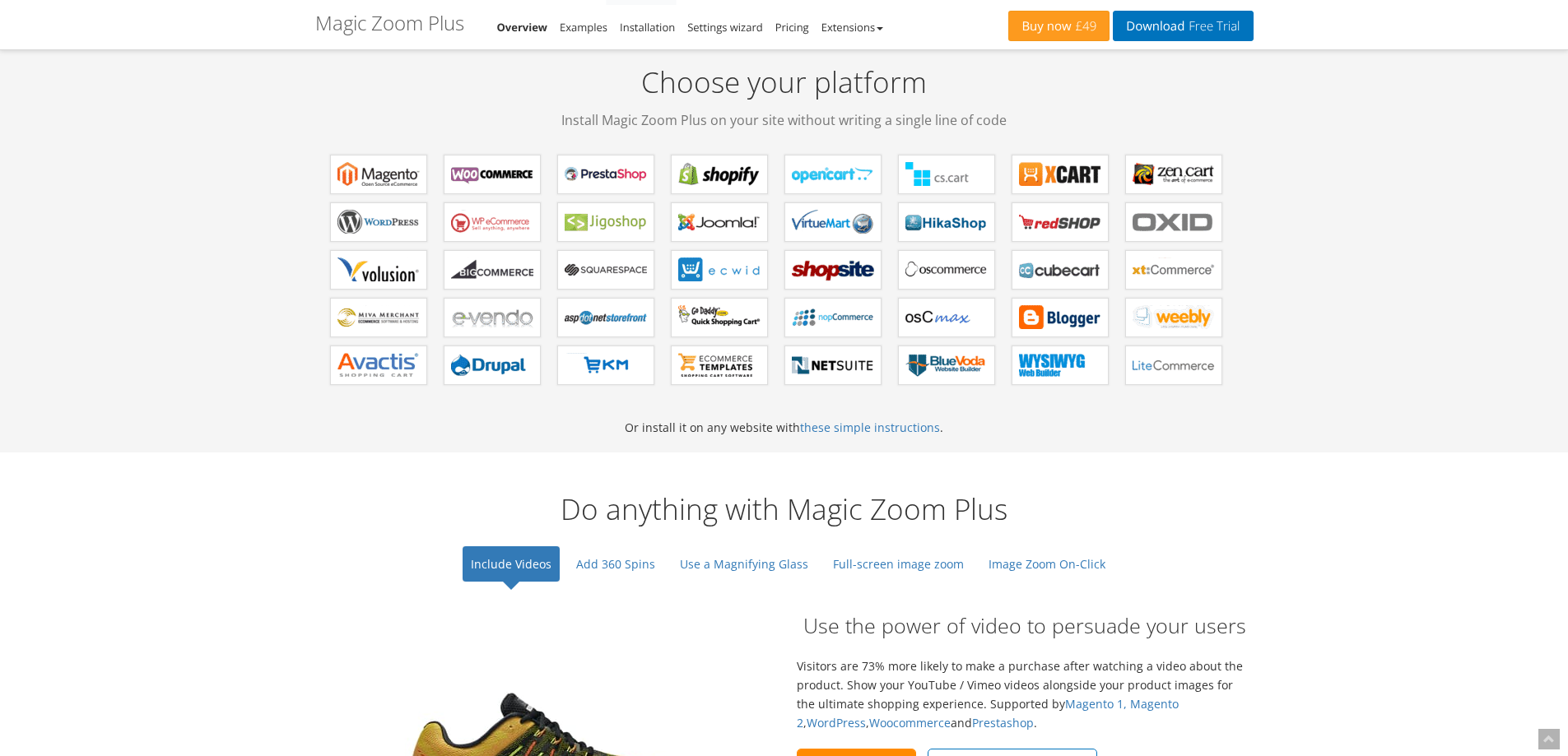
scroll to position [988, 0]
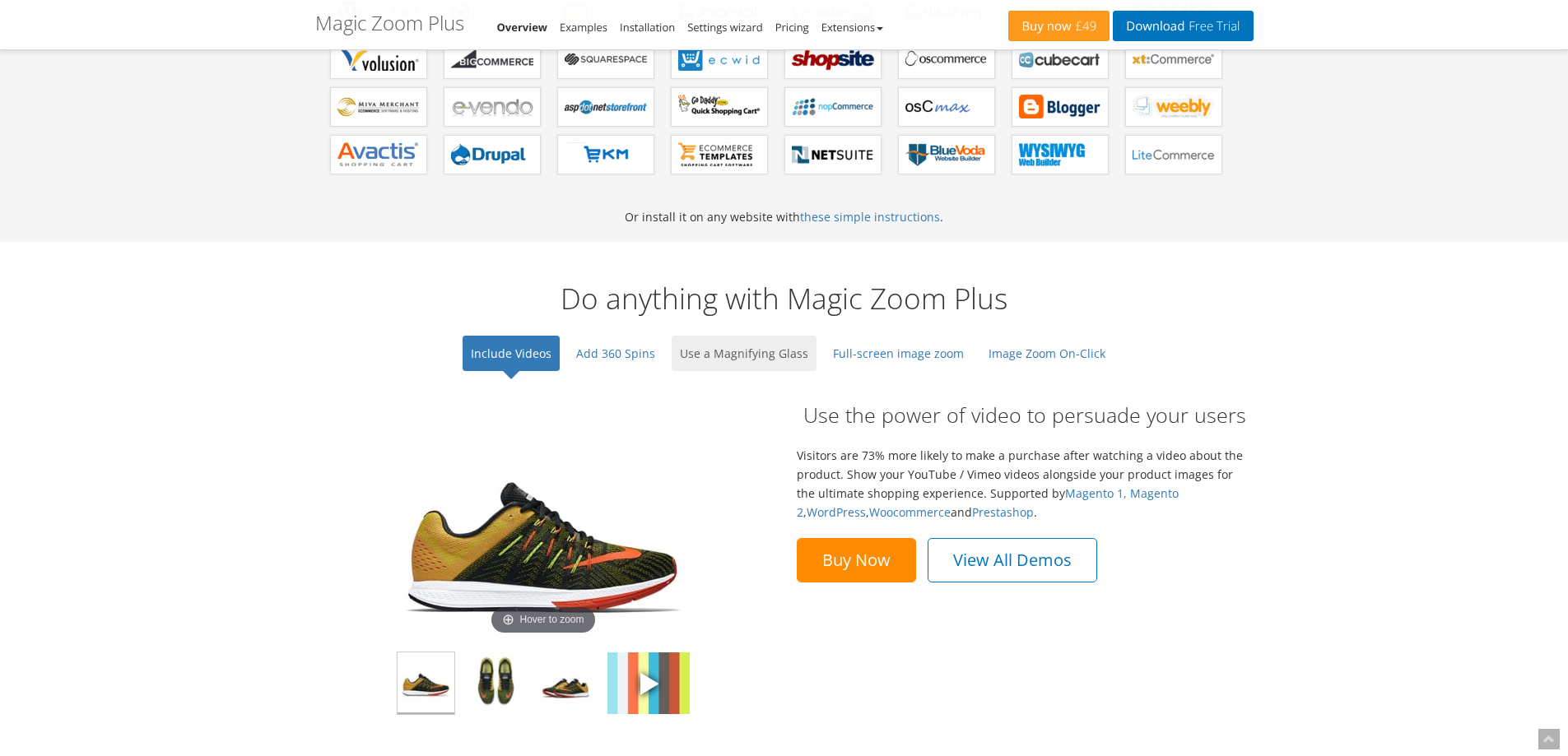
click at [734, 355] on link "Use a Magnifying Glass" at bounding box center [744, 353] width 145 height 35
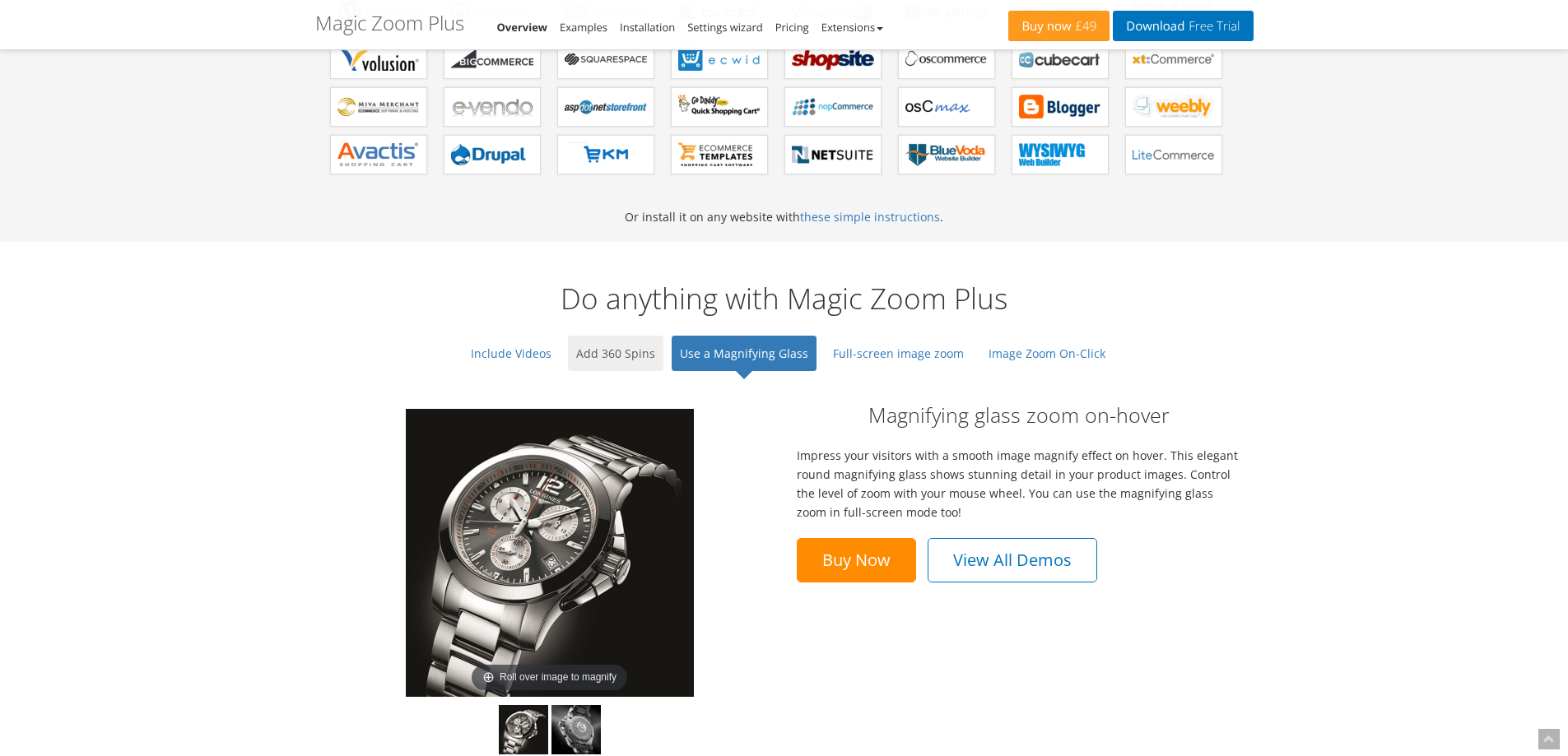
click at [628, 359] on link "Add 360 Spins" at bounding box center [616, 353] width 96 height 35
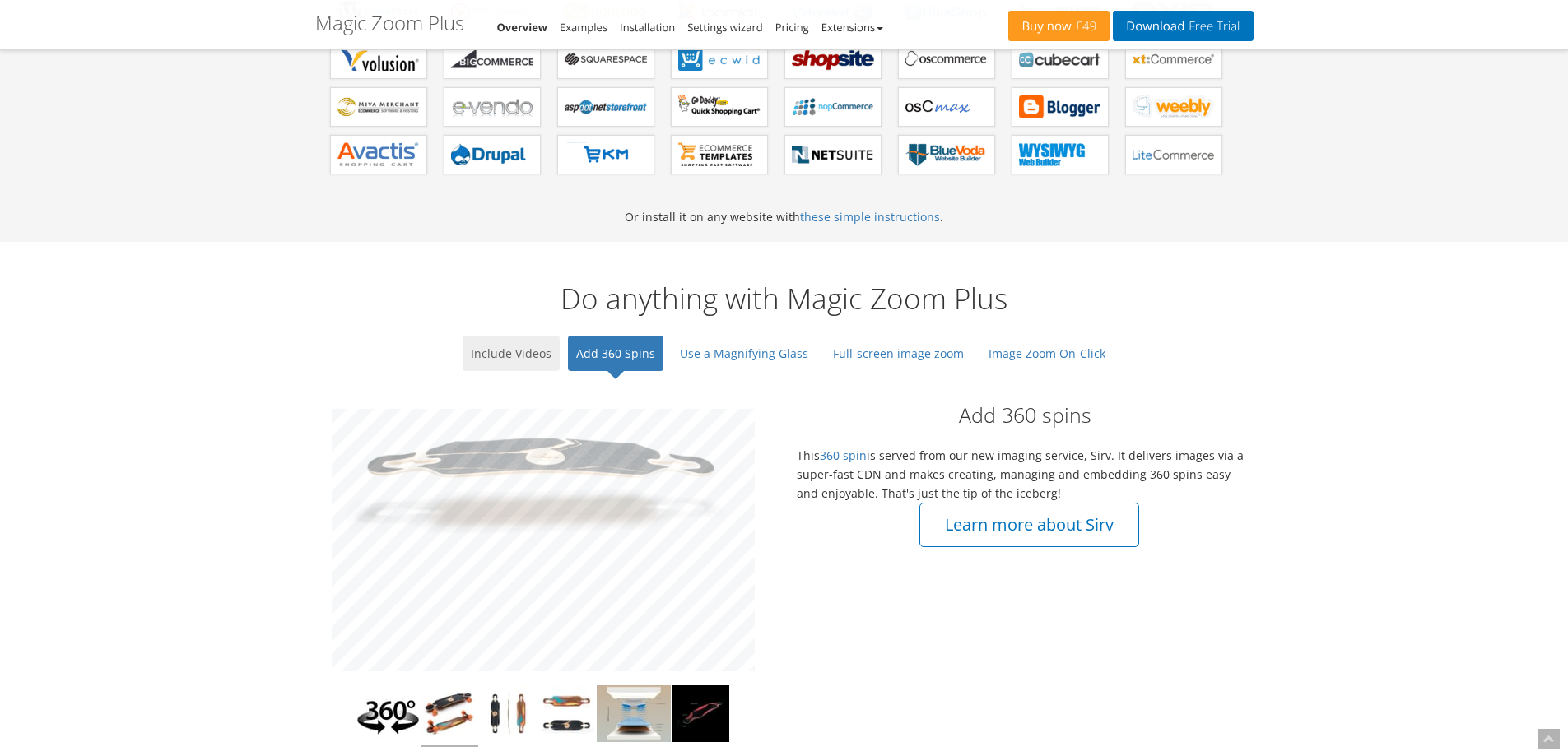
click at [530, 352] on link "Include Videos" at bounding box center [511, 353] width 97 height 35
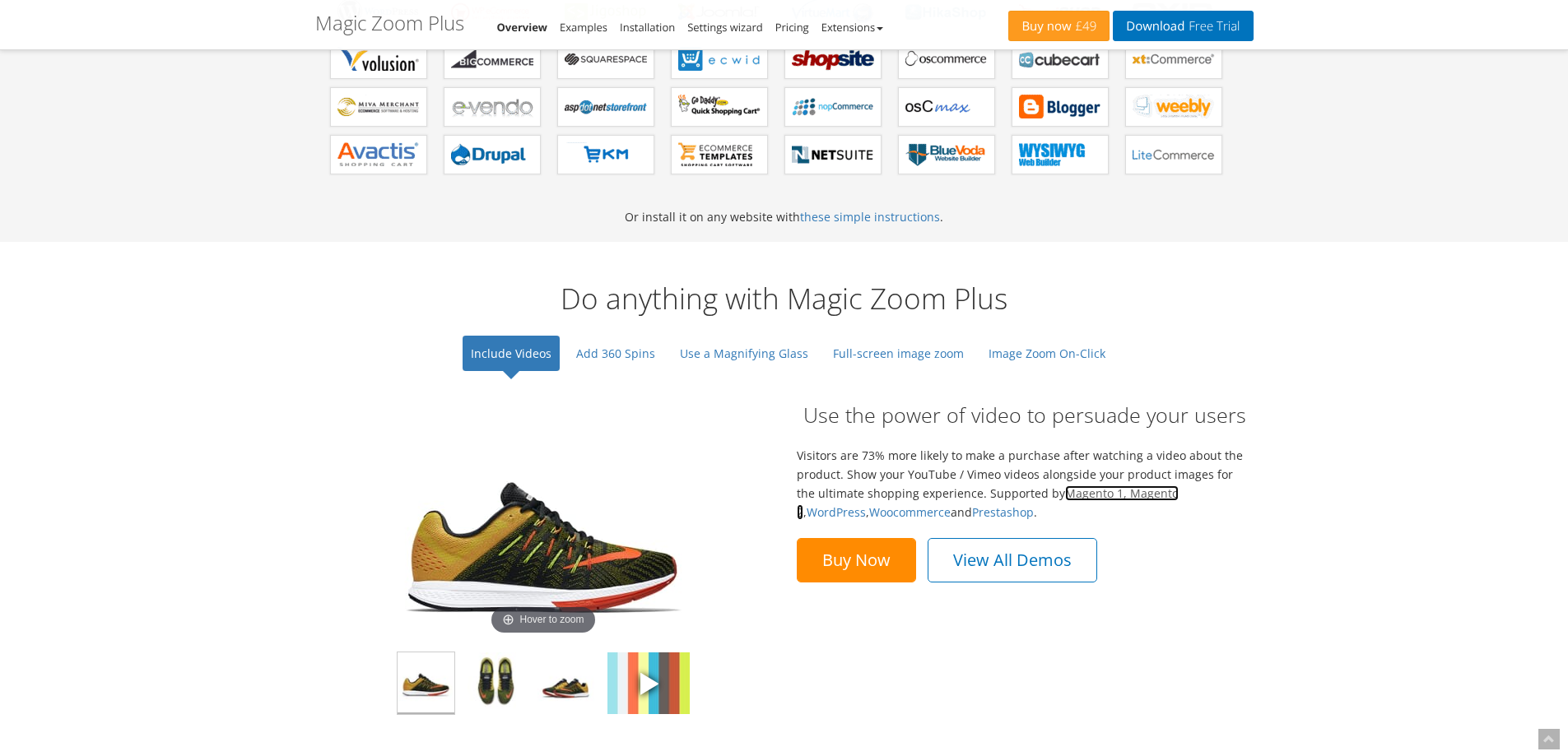
click at [1133, 498] on link "Magento 1, Magento 2" at bounding box center [987, 503] width 382 height 34
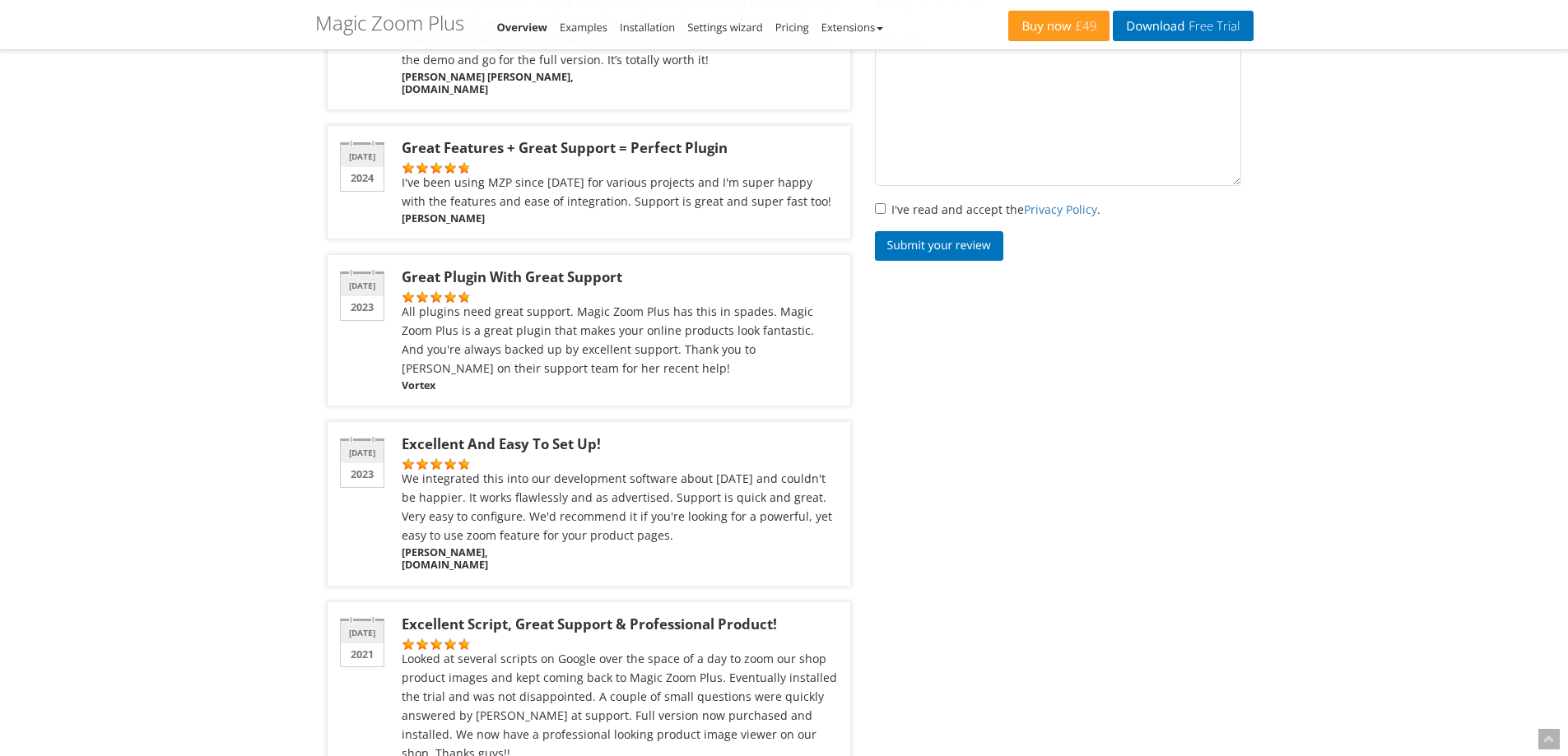
scroll to position [3126, 0]
